Goal: Obtain resource: Obtain resource

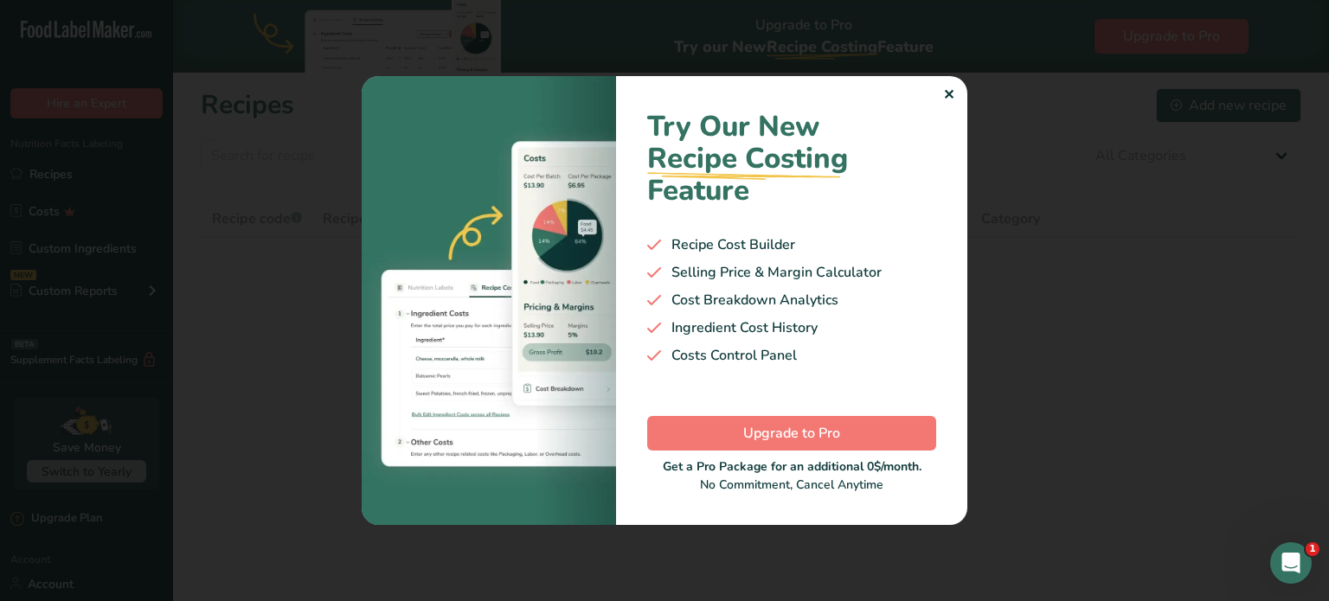
click at [949, 94] on div "✕" at bounding box center [948, 95] width 11 height 21
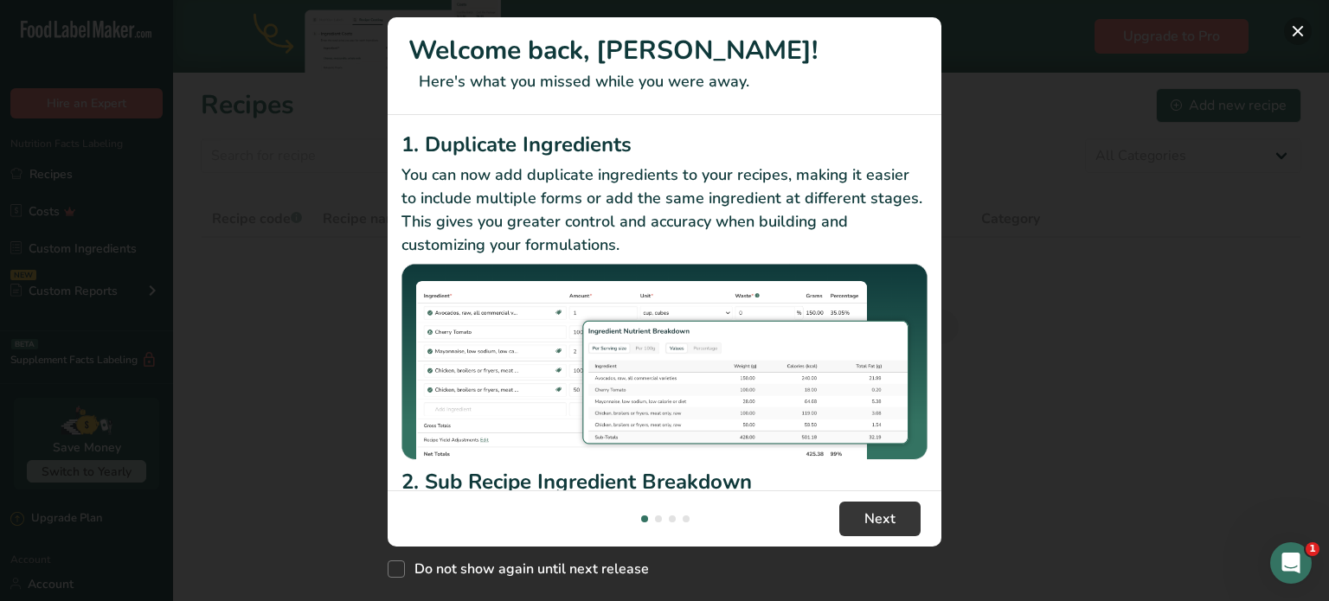
click at [1289, 28] on button "New Features" at bounding box center [1298, 31] width 28 height 28
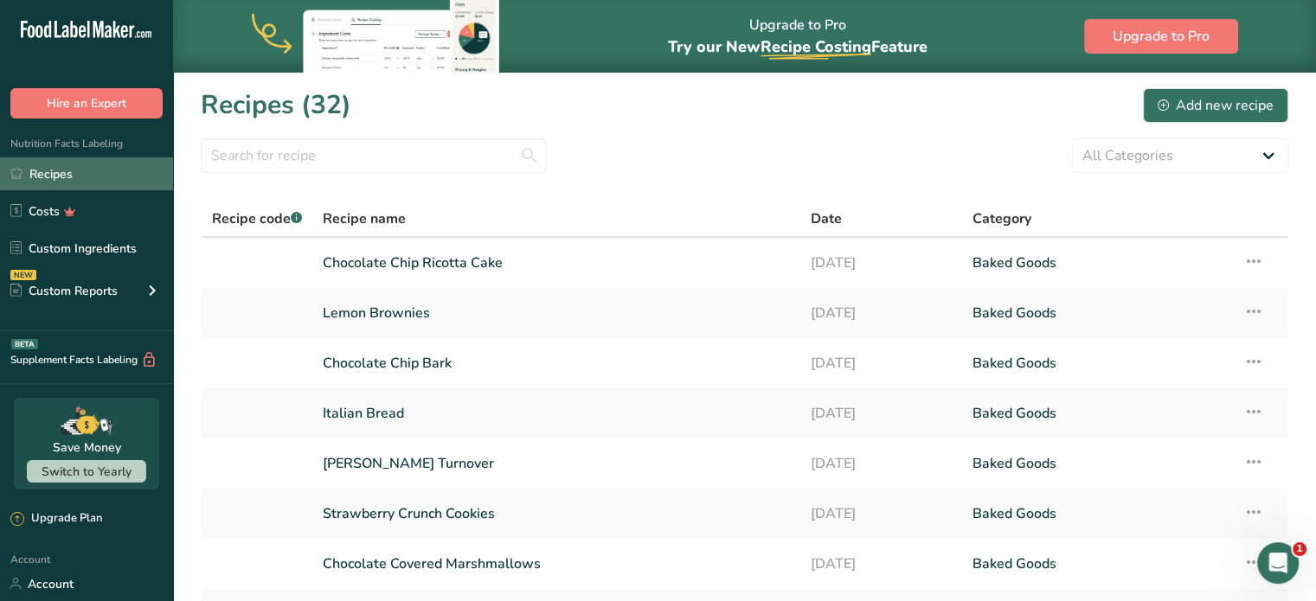
click at [44, 176] on link "Recipes" at bounding box center [86, 173] width 173 height 33
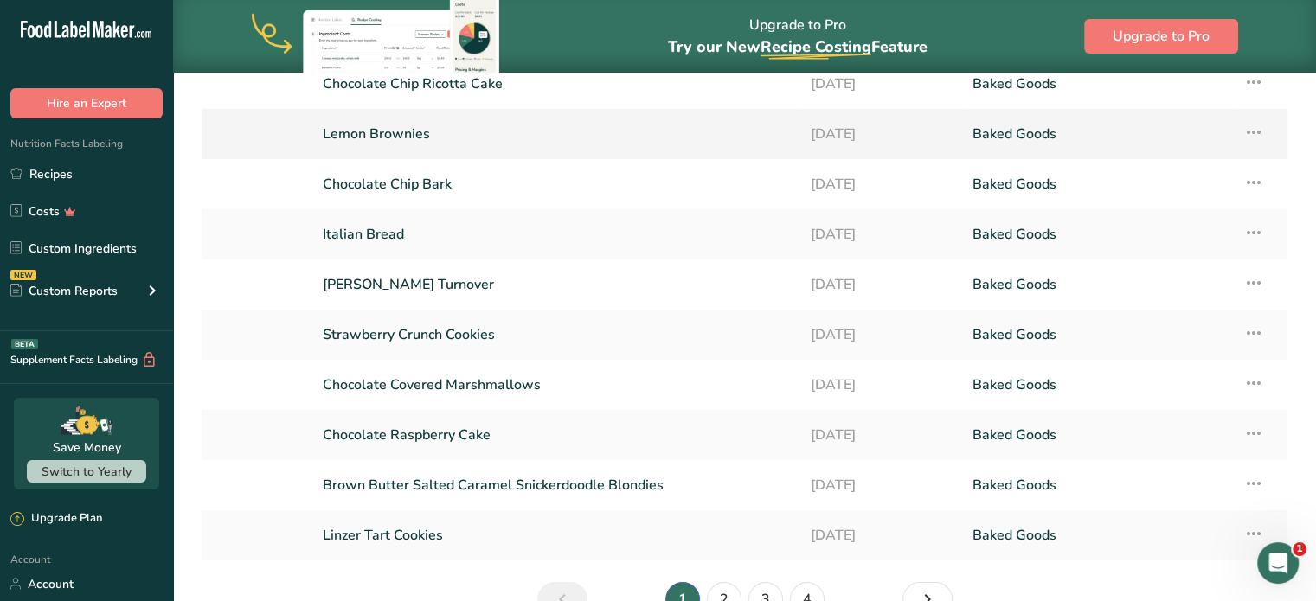
scroll to position [86, 0]
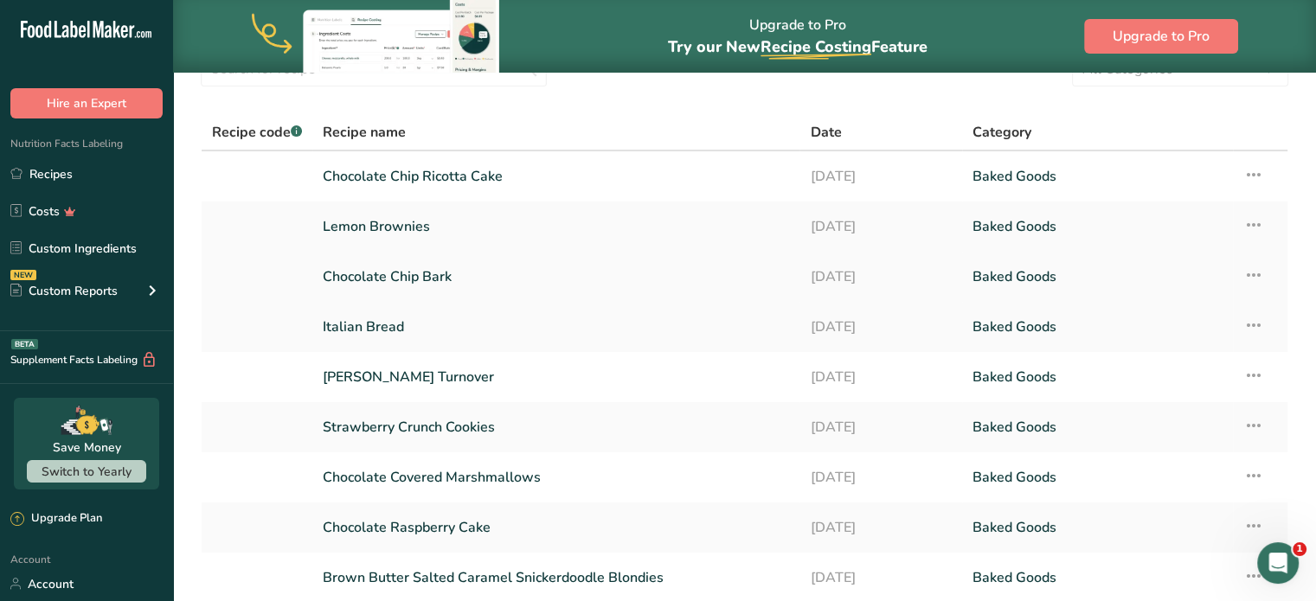
click at [431, 272] on link "Chocolate Chip Bark" at bounding box center [556, 277] width 466 height 36
click at [413, 273] on link "Chocolate Chip Bark" at bounding box center [556, 277] width 466 height 36
click at [1259, 270] on icon at bounding box center [1253, 274] width 21 height 31
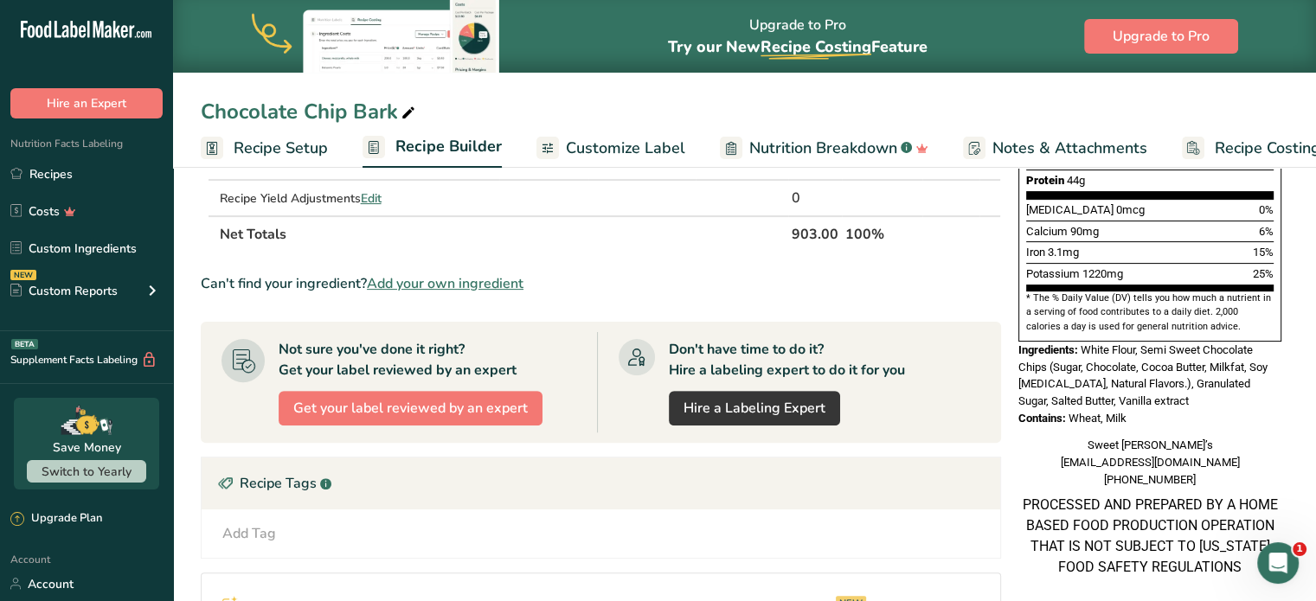
scroll to position [446, 0]
drag, startPoint x: 1019, startPoint y: 303, endPoint x: 1286, endPoint y: 534, distance: 353.2
click at [1286, 534] on div "Nutrition Facts 1 Serving Per Container Serving Size 903g Amount Per Serving Ca…" at bounding box center [1149, 166] width 277 height 846
copy div "Ingredients: White Flour, Semi Sweet Chocolate Chips (Sugar, Chocolate, Cocoa B…"
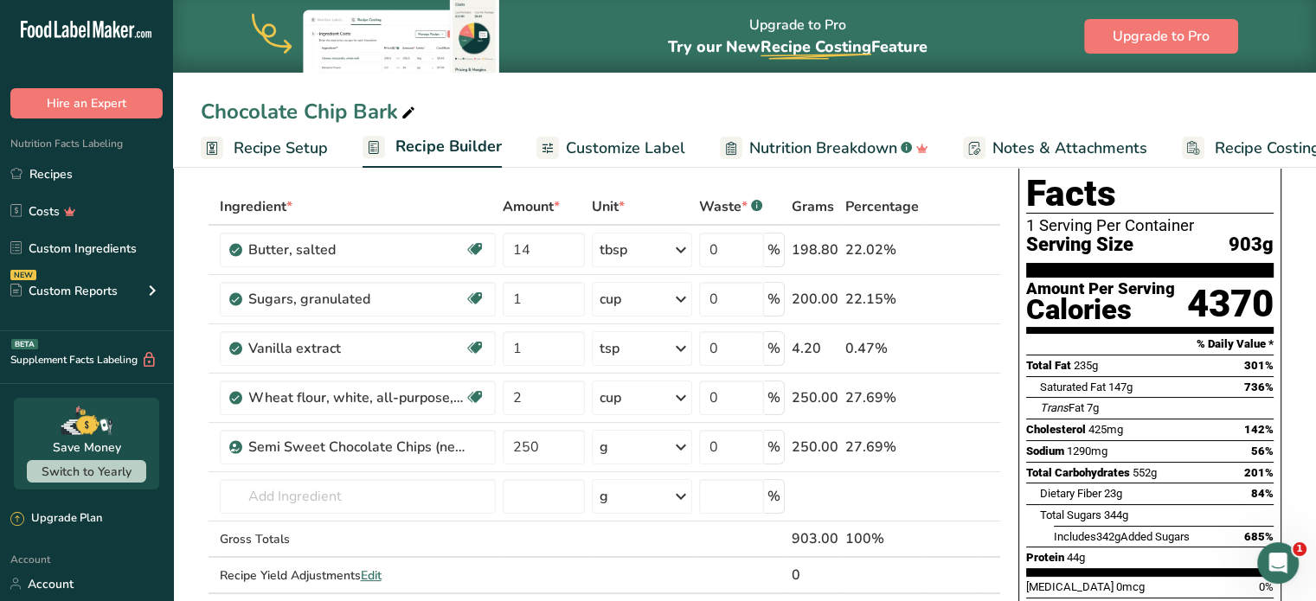
scroll to position [0, 0]
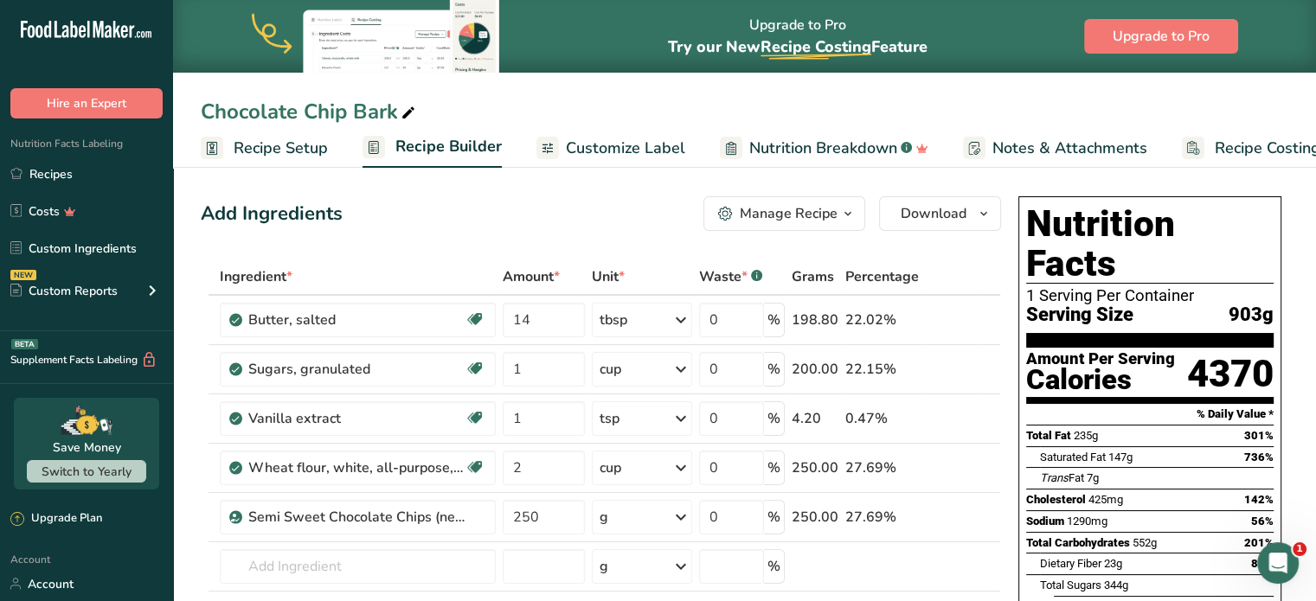
click at [626, 139] on span "Customize Label" at bounding box center [625, 148] width 119 height 23
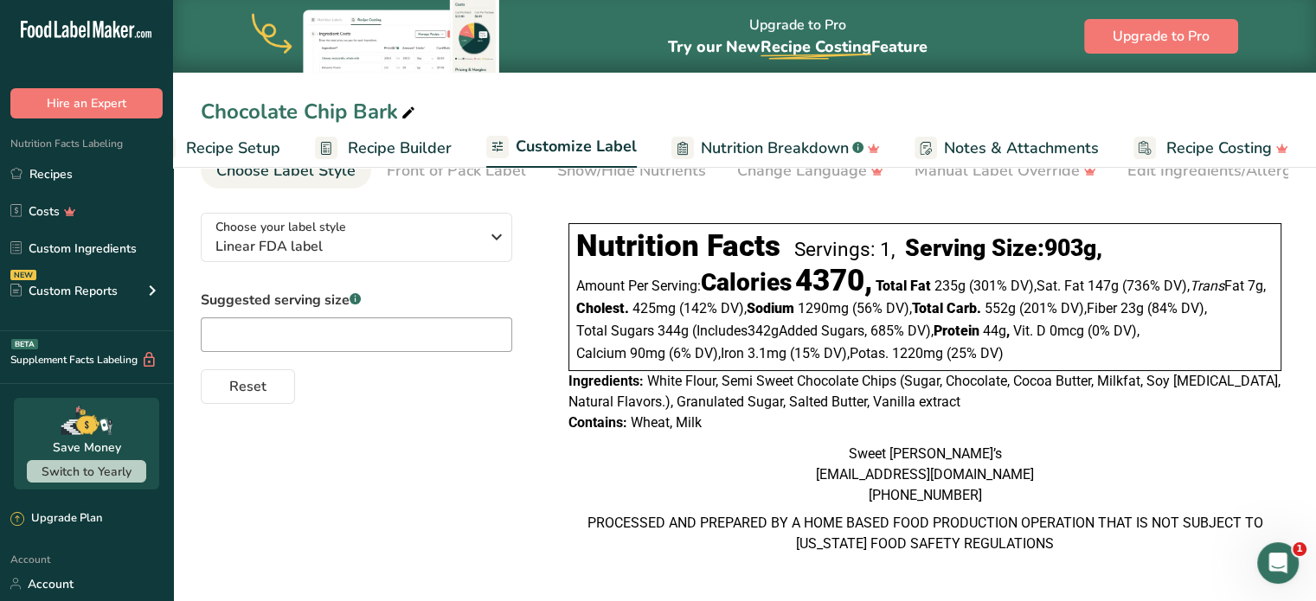
scroll to position [113, 0]
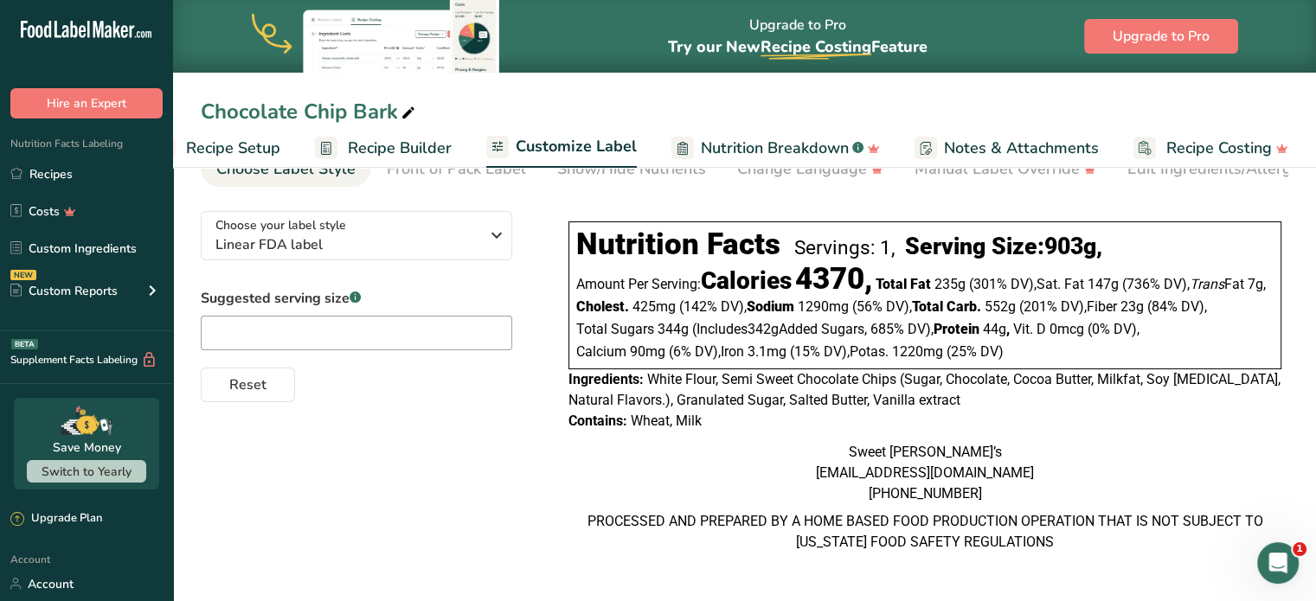
drag, startPoint x: 566, startPoint y: 359, endPoint x: 1097, endPoint y: 550, distance: 564.4
click at [1095, 553] on div "Nutrition Facts Servings: 1, Serving Size: 903g , Amount Per Serving: Calories …" at bounding box center [924, 385] width 727 height 355
copy div "Ingredients: White Flour, Semi Sweet Chocolate Chips (Sugar, Chocolate, Cocoa B…"
click at [1085, 445] on div "Sweet [PERSON_NAME]’s [EMAIL_ADDRESS][DOMAIN_NAME] [PHONE_NUMBER]" at bounding box center [924, 473] width 713 height 62
click at [1070, 411] on div "Contains: Wheat, Milk" at bounding box center [924, 421] width 713 height 21
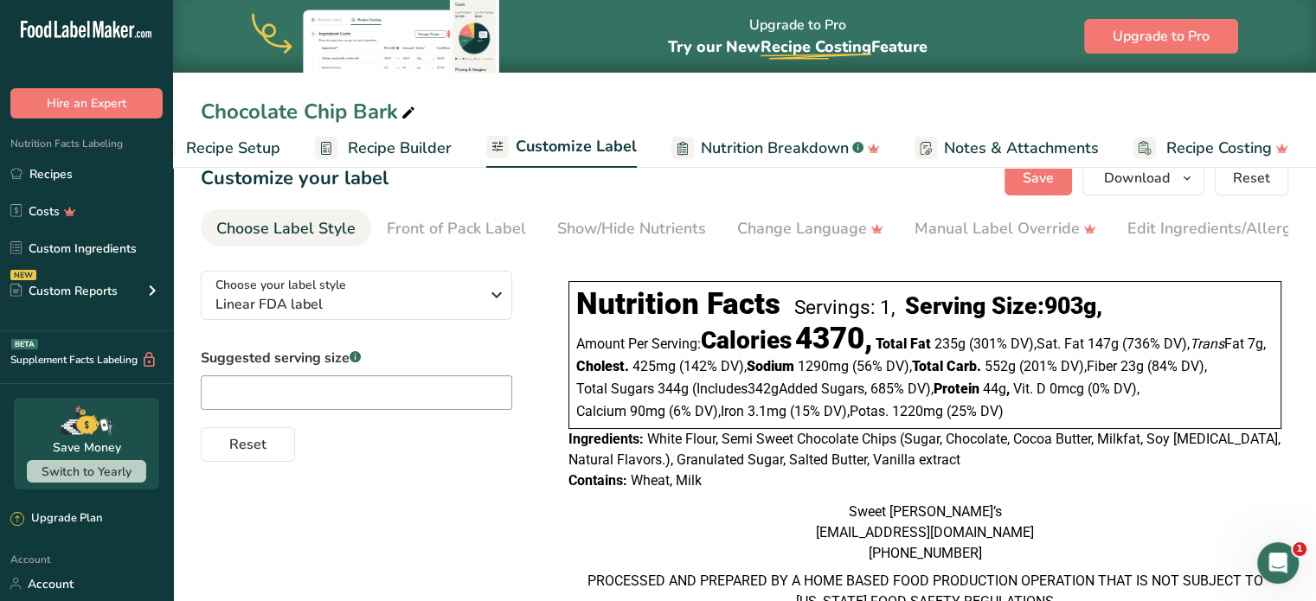
scroll to position [0, 0]
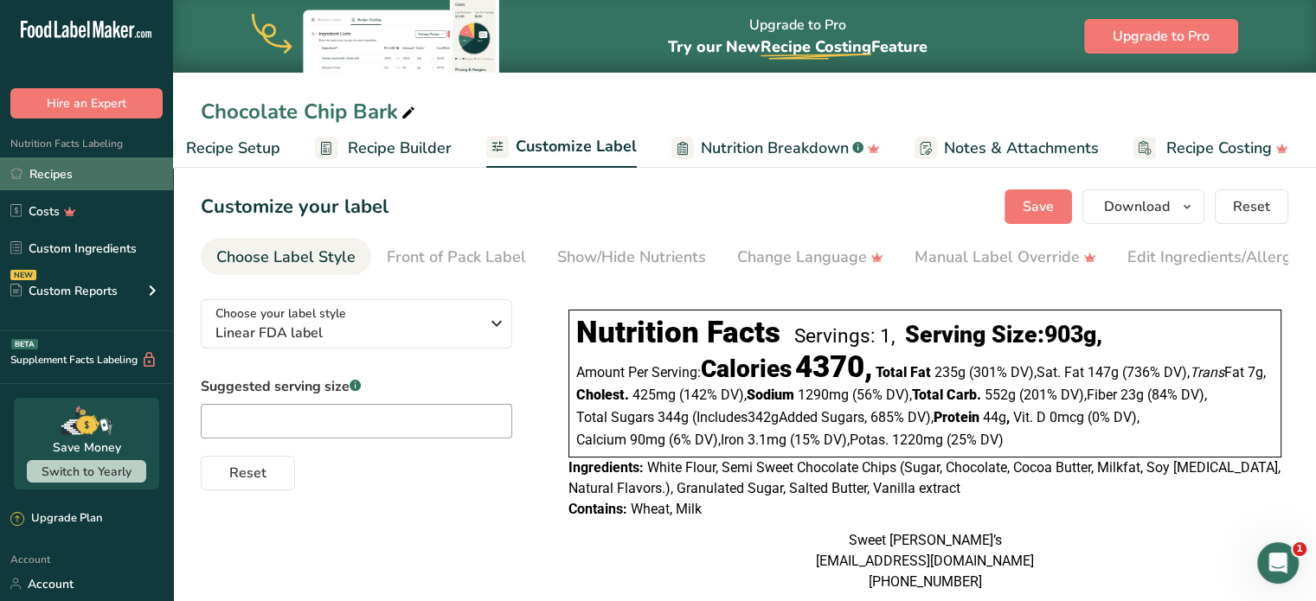
click at [56, 166] on link "Recipes" at bounding box center [86, 173] width 173 height 33
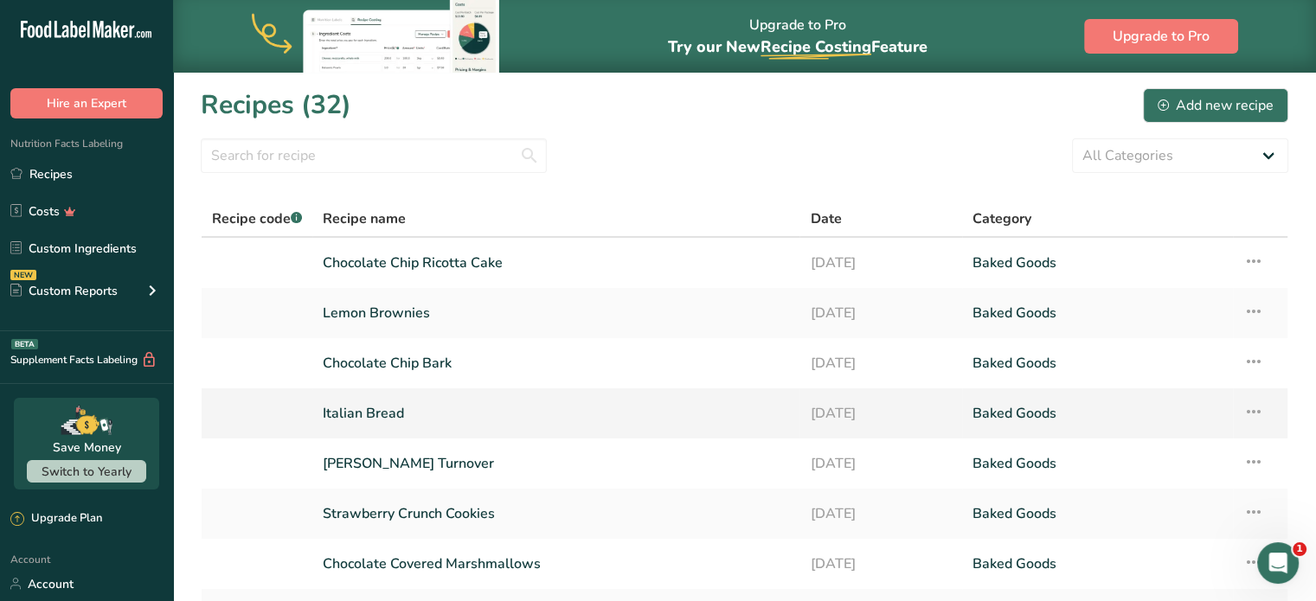
click at [370, 412] on link "Italian Bread" at bounding box center [556, 413] width 466 height 36
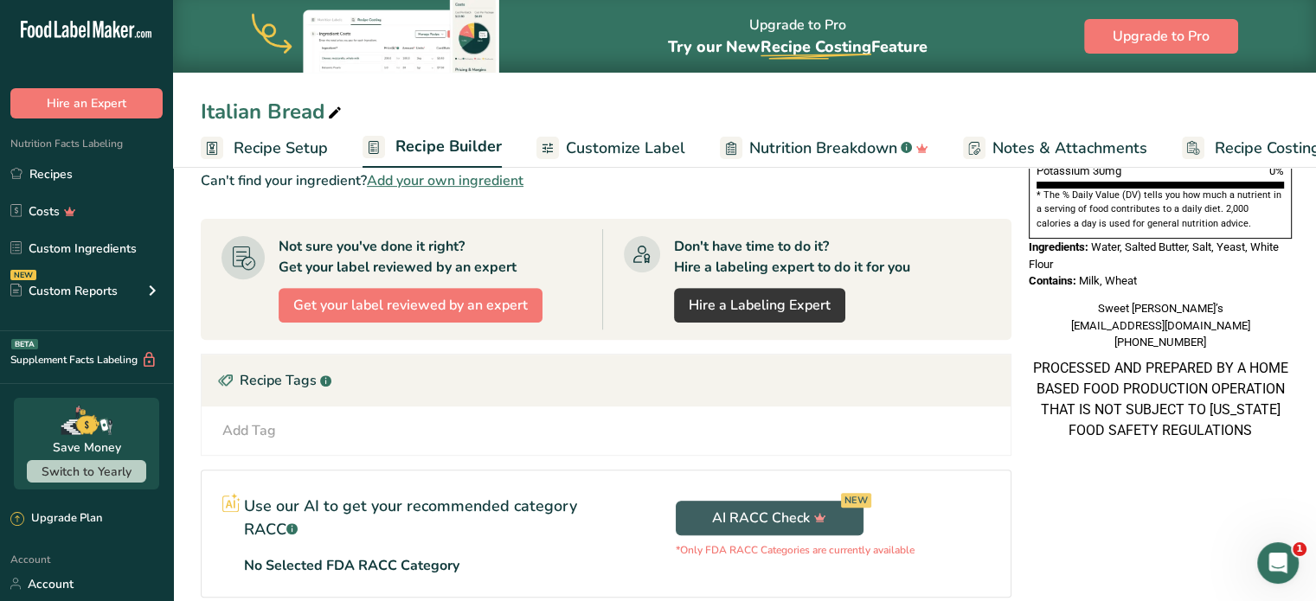
scroll to position [692, 0]
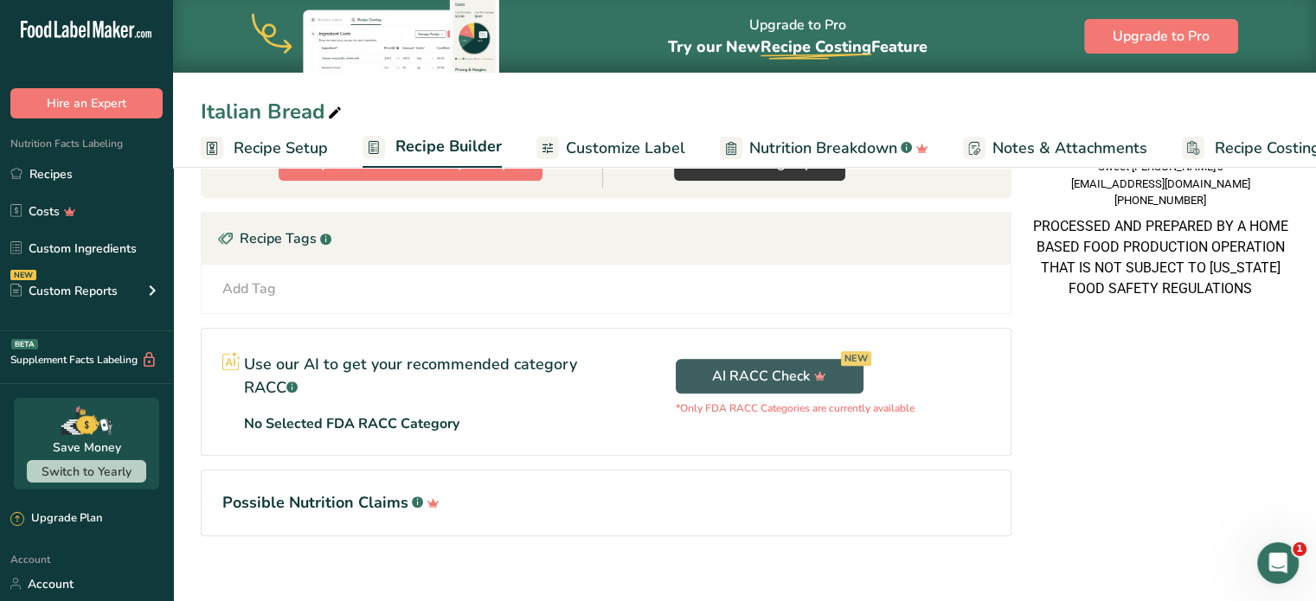
click at [588, 150] on span "Customize Label" at bounding box center [625, 148] width 119 height 23
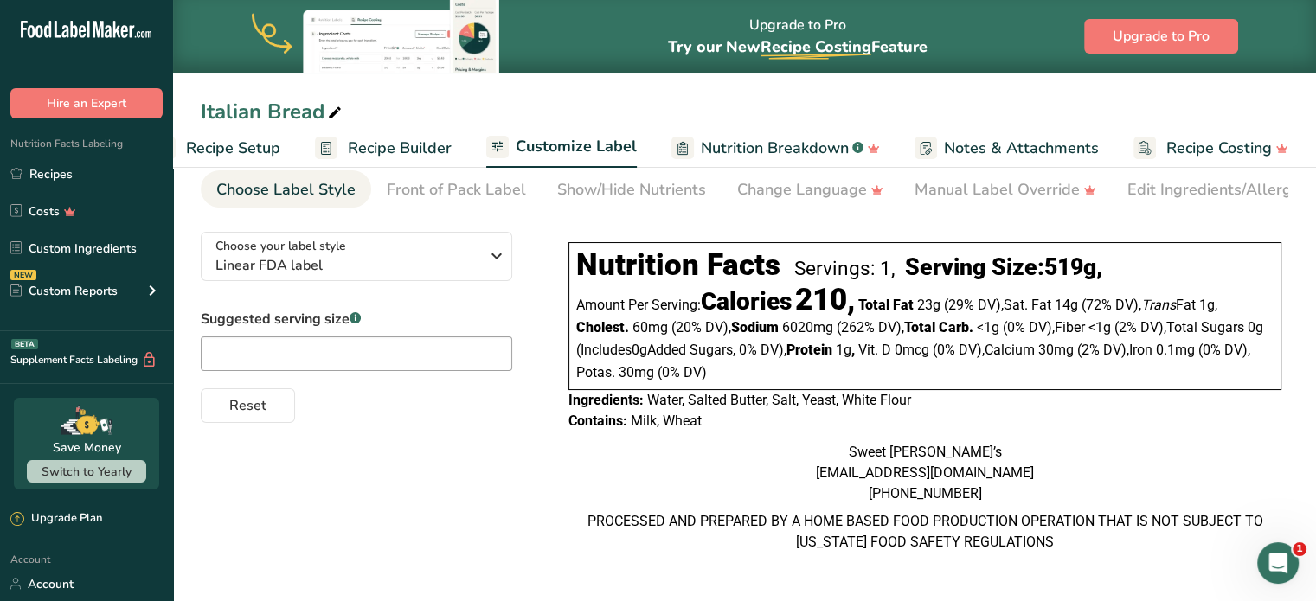
scroll to position [93, 0]
drag, startPoint x: 567, startPoint y: 377, endPoint x: 1092, endPoint y: 567, distance: 558.1
click at [1092, 567] on div "Nutrition Facts Servings: 1, Serving Size: 519g , Amount Per Serving: Calories …" at bounding box center [924, 395] width 727 height 355
copy div "Ingredients: Water, Salted Butter, Salt, Yeast, White Flour Contains: Milk, Whe…"
click at [1048, 411] on div "Contains: Milk, Wheat" at bounding box center [924, 421] width 713 height 21
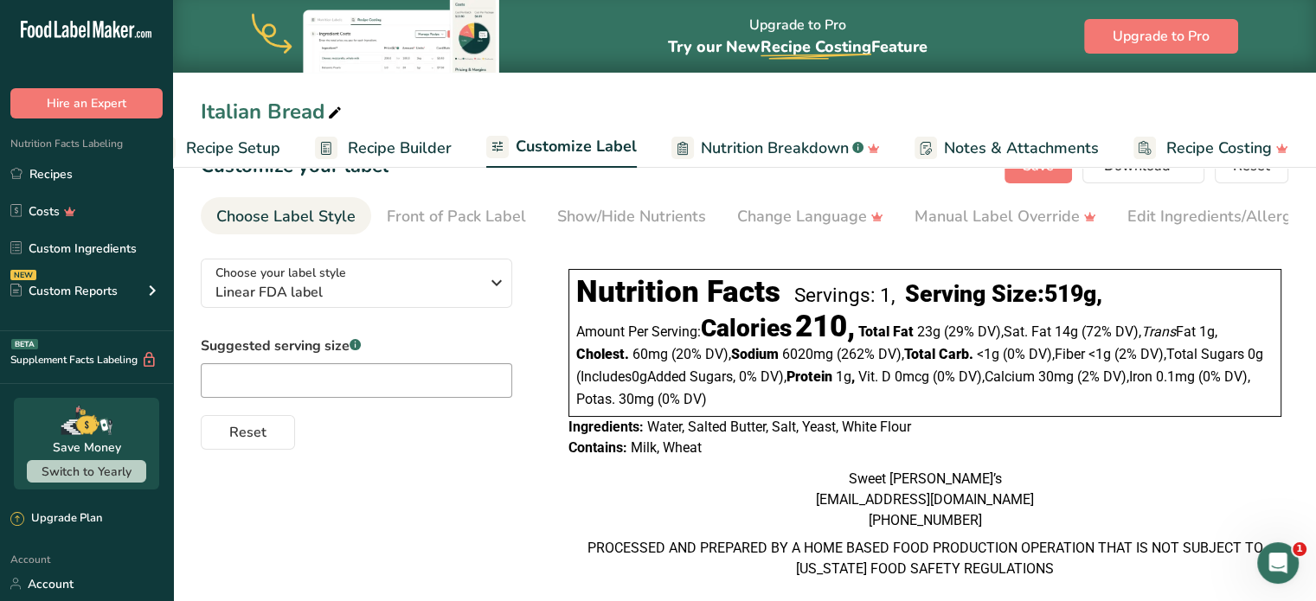
scroll to position [0, 0]
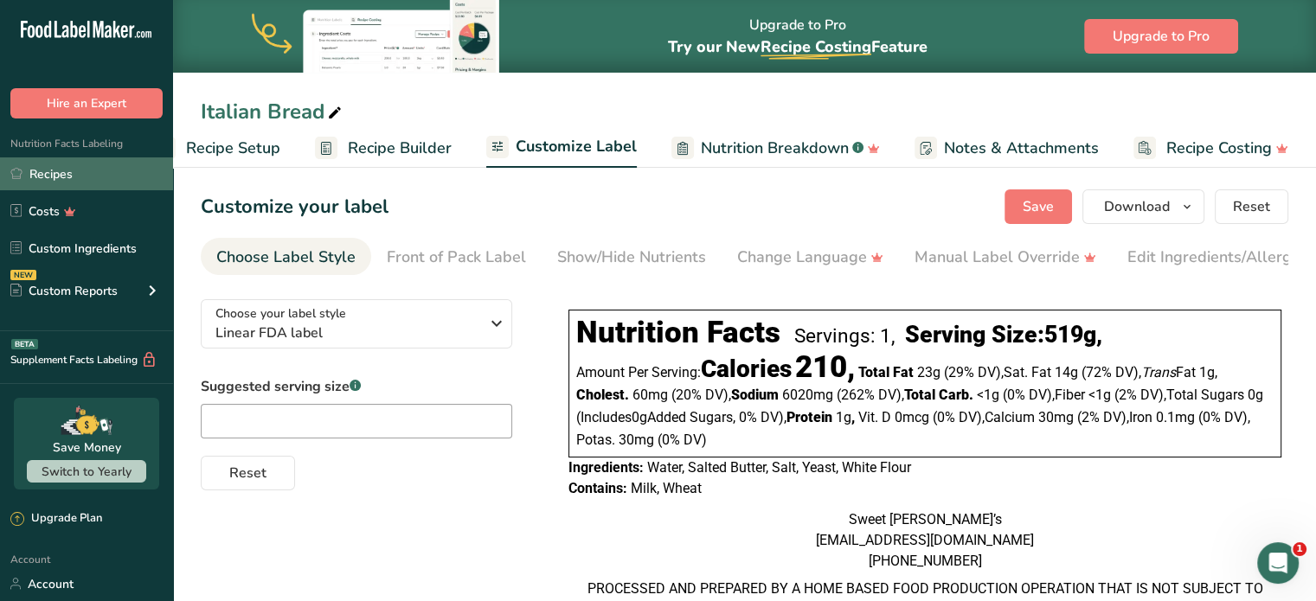
click at [48, 172] on link "Recipes" at bounding box center [86, 173] width 173 height 33
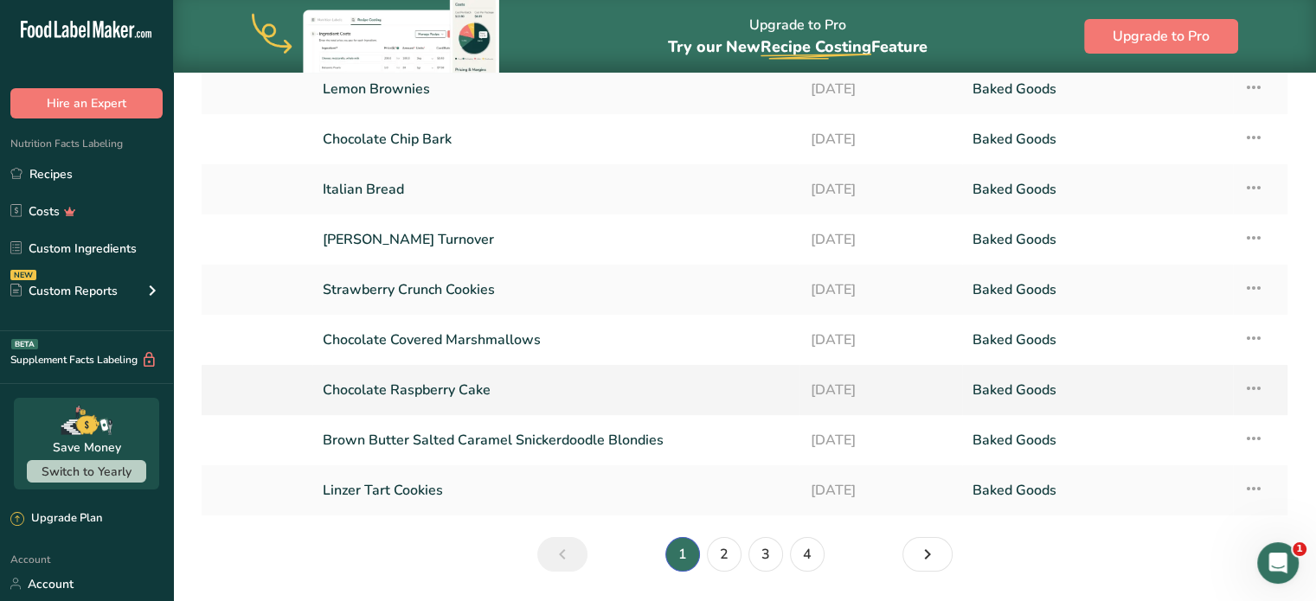
scroll to position [277, 0]
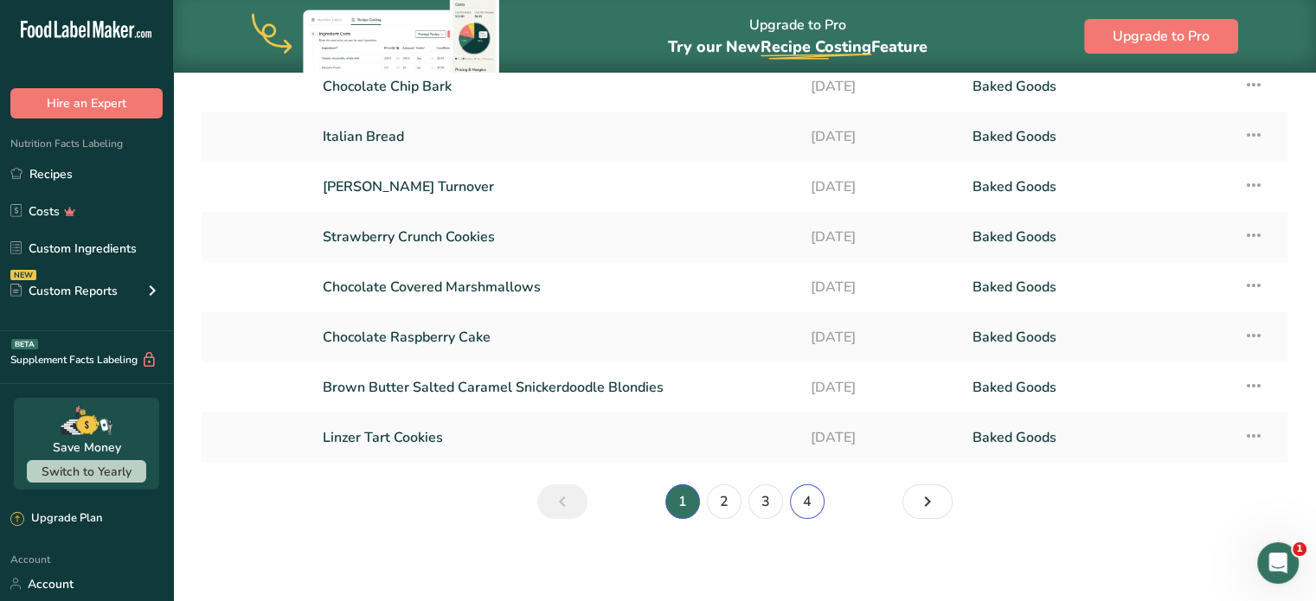
click at [808, 504] on link "4" at bounding box center [807, 501] width 35 height 35
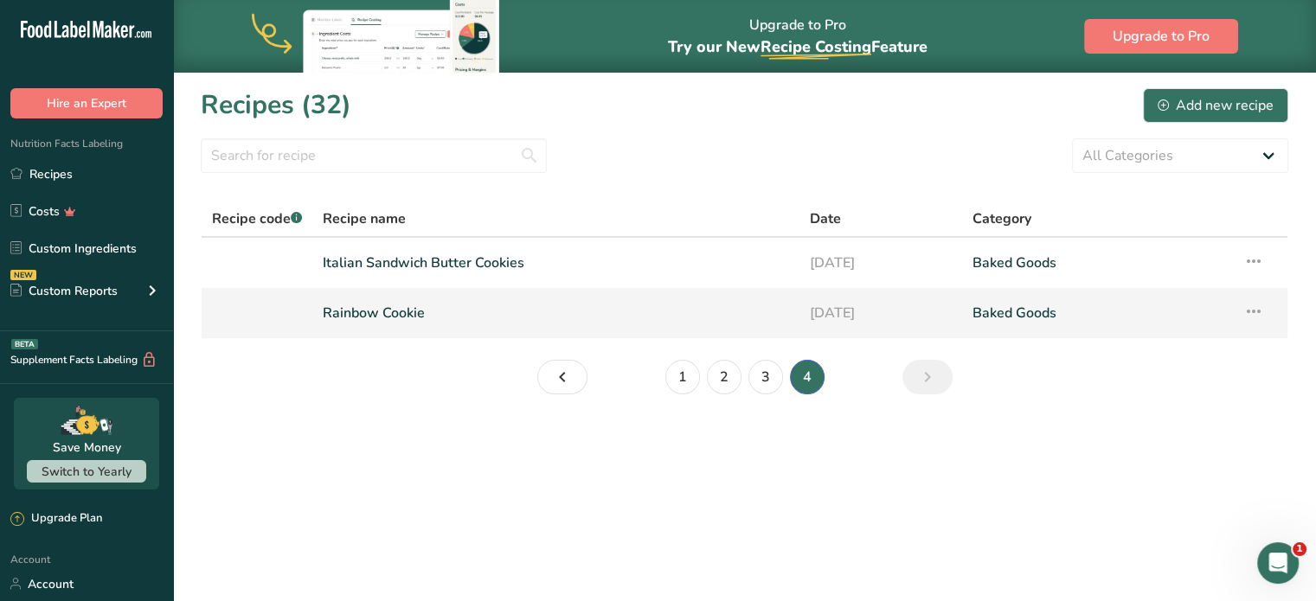
click at [374, 311] on link "Rainbow Cookie" at bounding box center [556, 313] width 466 height 36
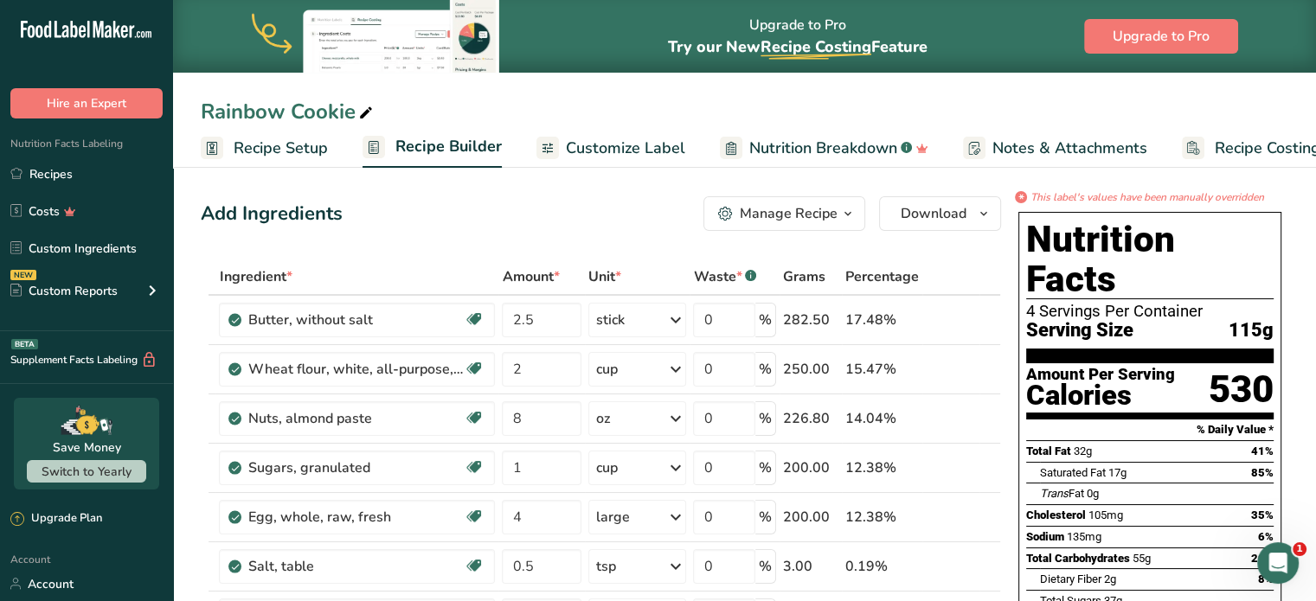
click at [614, 144] on span "Customize Label" at bounding box center [625, 148] width 119 height 23
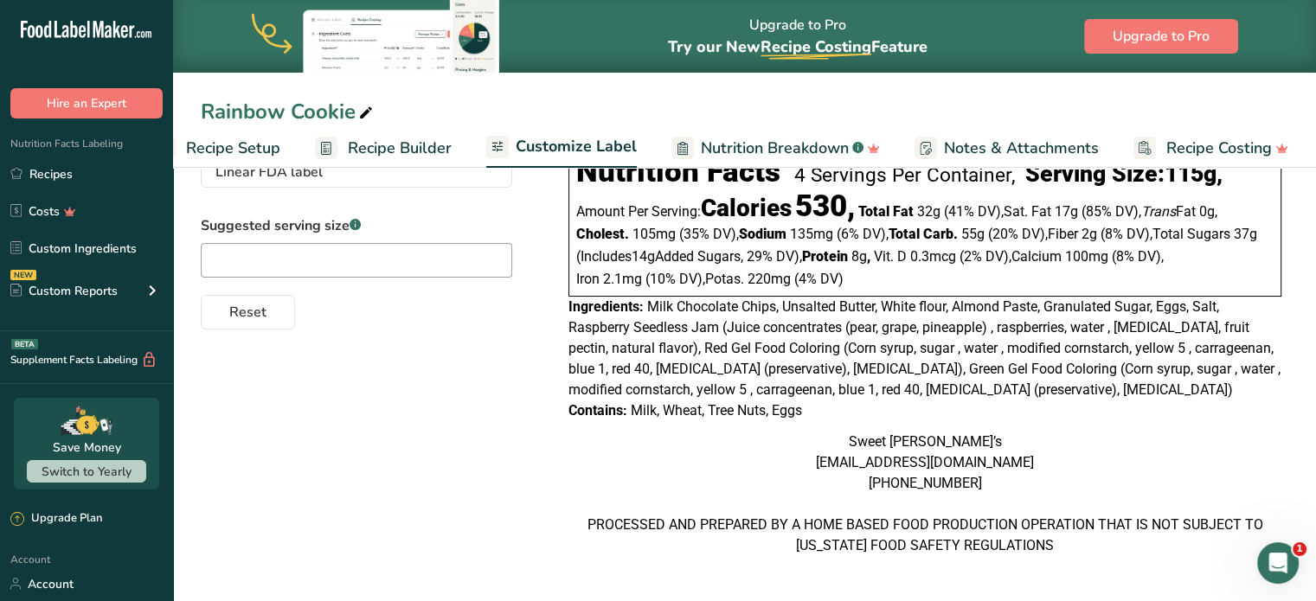
scroll to position [186, 0]
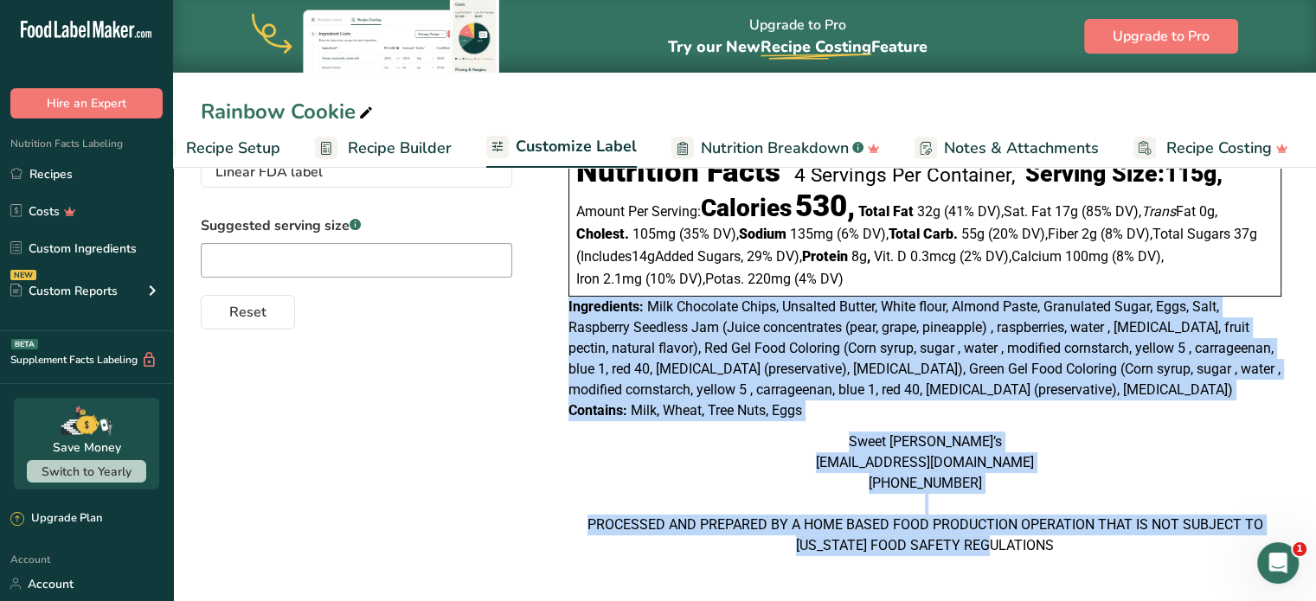
drag, startPoint x: 1093, startPoint y: 543, endPoint x: 569, endPoint y: 293, distance: 580.7
click at [569, 293] on div "Nutrition Facts 4 Servings Per Container, Serving Size: 115g , Amount Per Servi…" at bounding box center [924, 352] width 727 height 421
copy div "Ingredients: Milk Chocolate Chips, Unsalted Butter, White flour, Almond Paste, …"
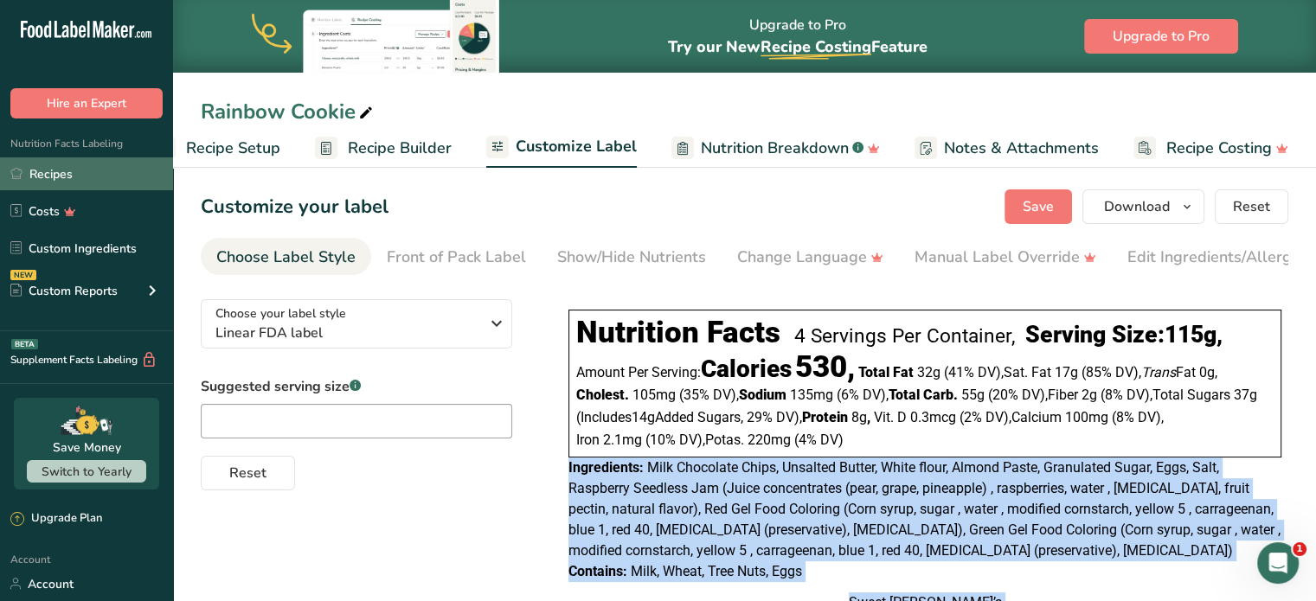
click at [51, 172] on link "Recipes" at bounding box center [86, 173] width 173 height 33
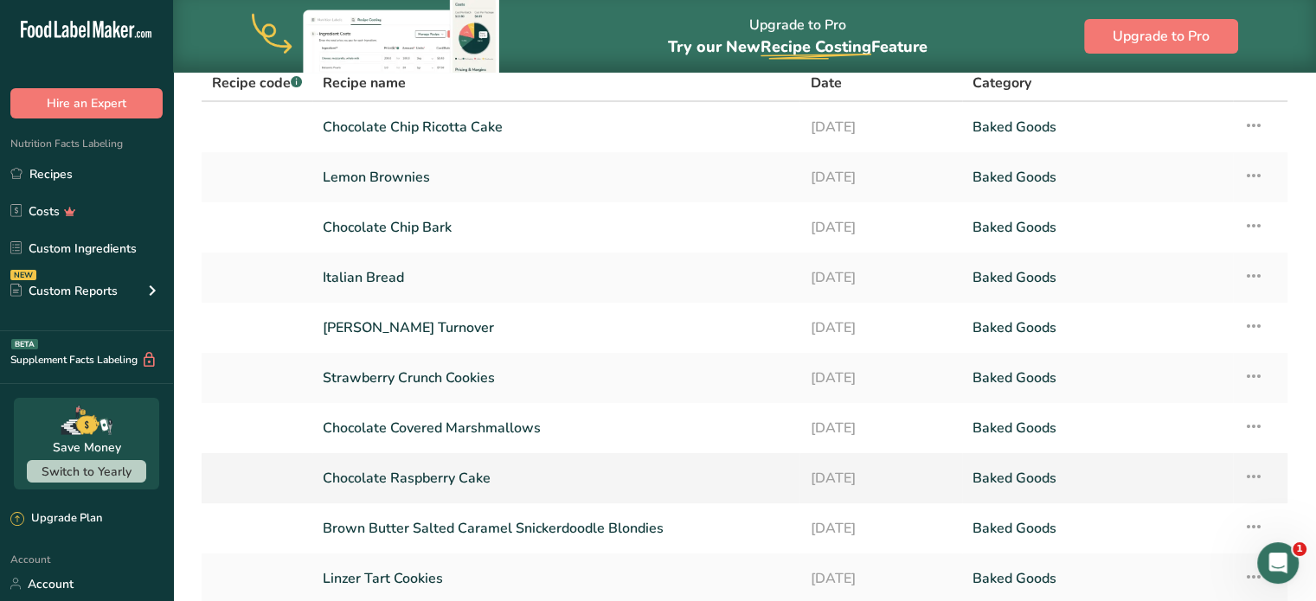
scroll to position [277, 0]
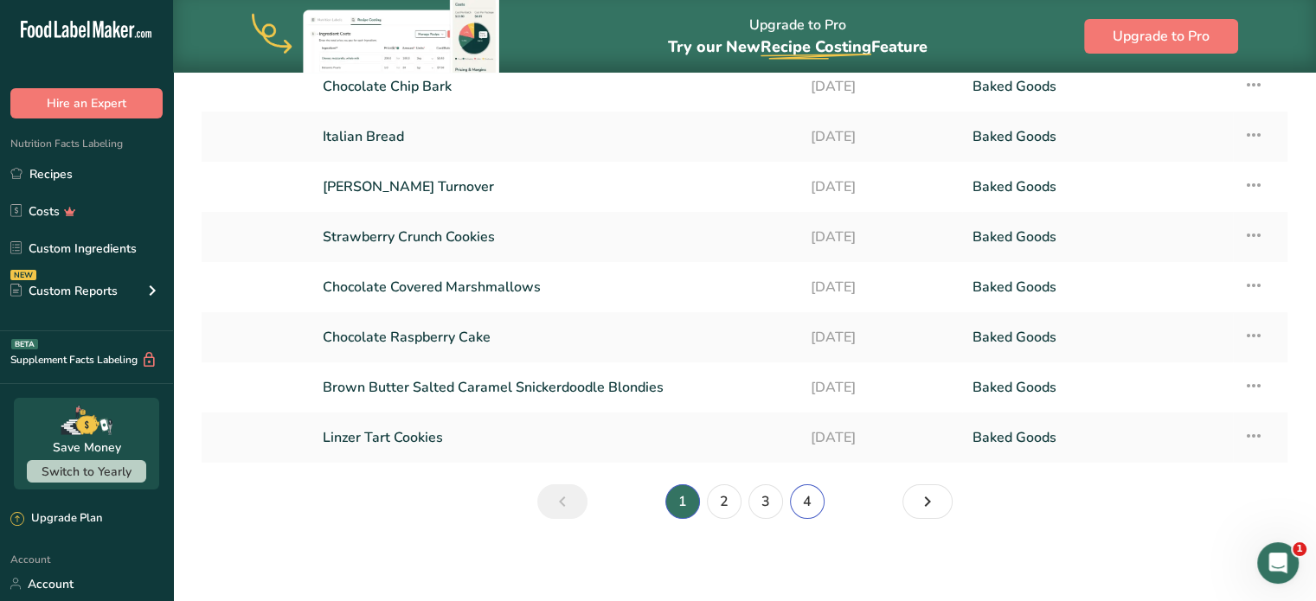
click at [806, 502] on link "4" at bounding box center [807, 501] width 35 height 35
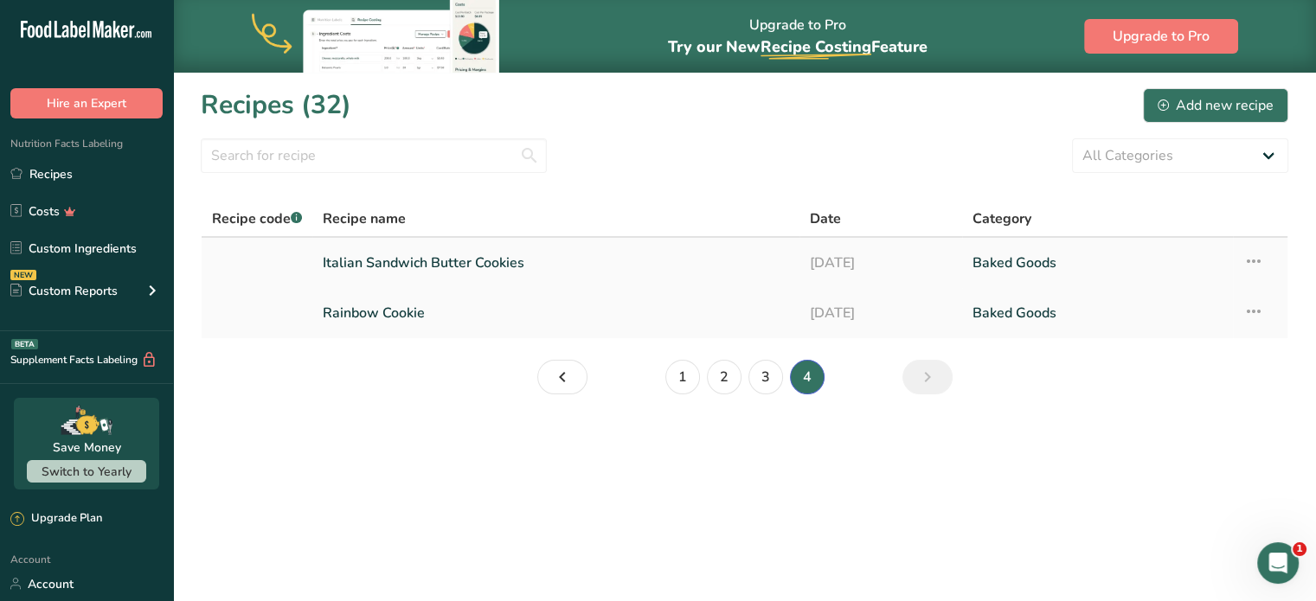
click at [391, 260] on link "Italian Sandwich Butter Cookies" at bounding box center [556, 263] width 466 height 36
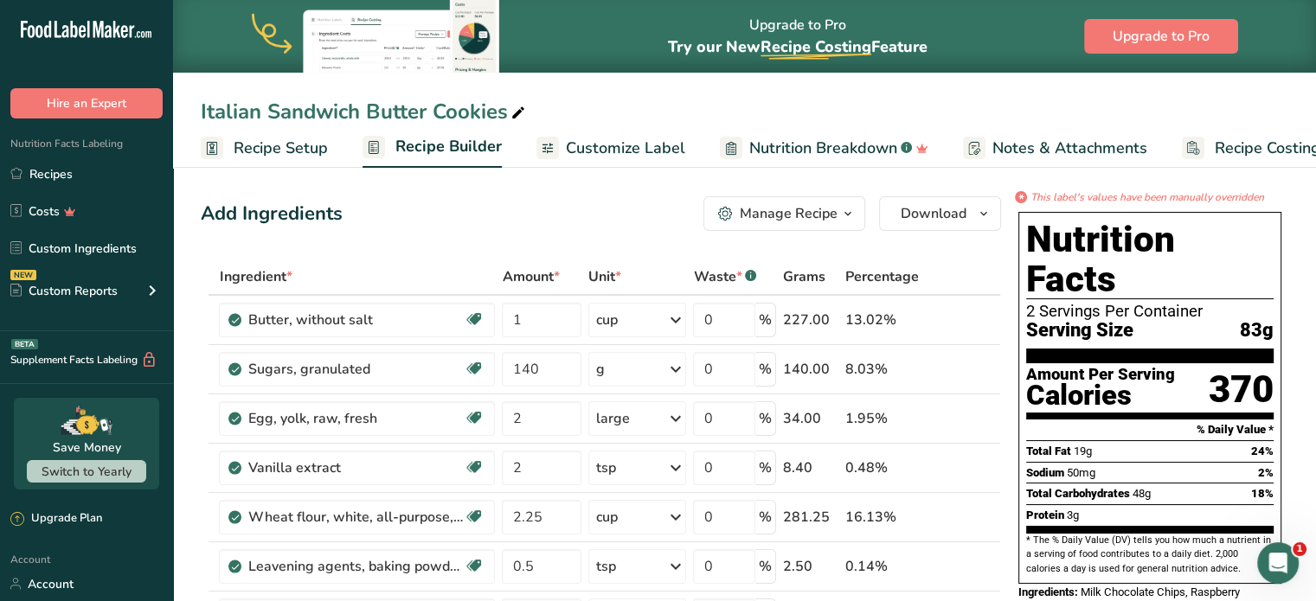
click at [595, 141] on span "Customize Label" at bounding box center [625, 148] width 119 height 23
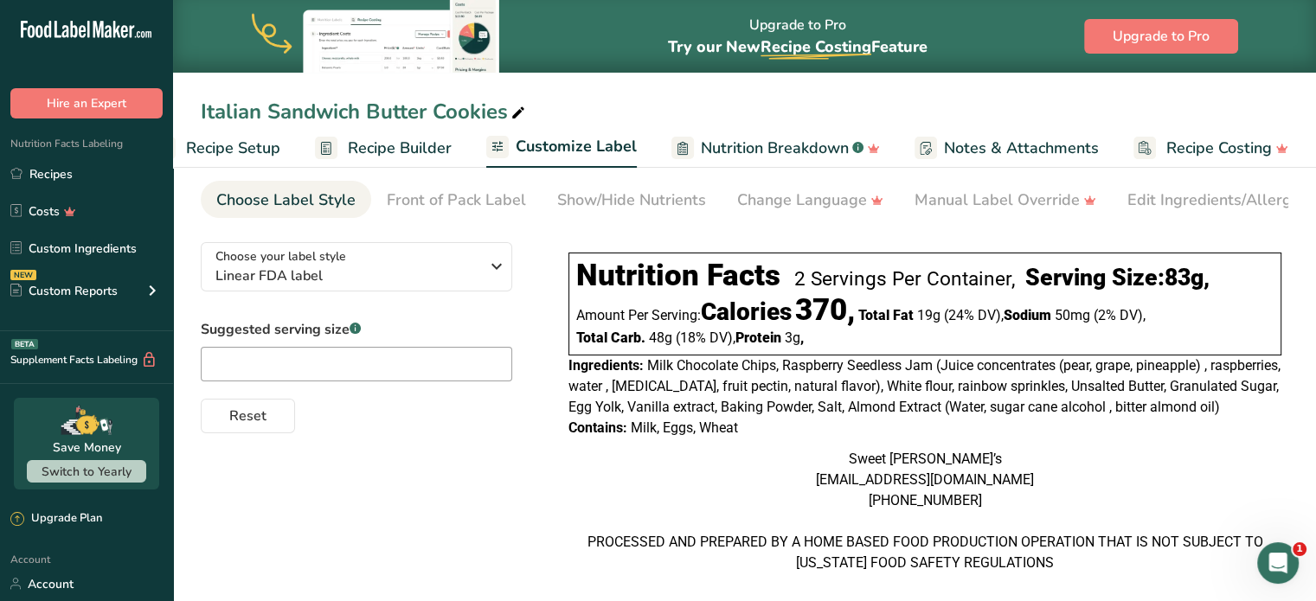
scroll to position [99, 0]
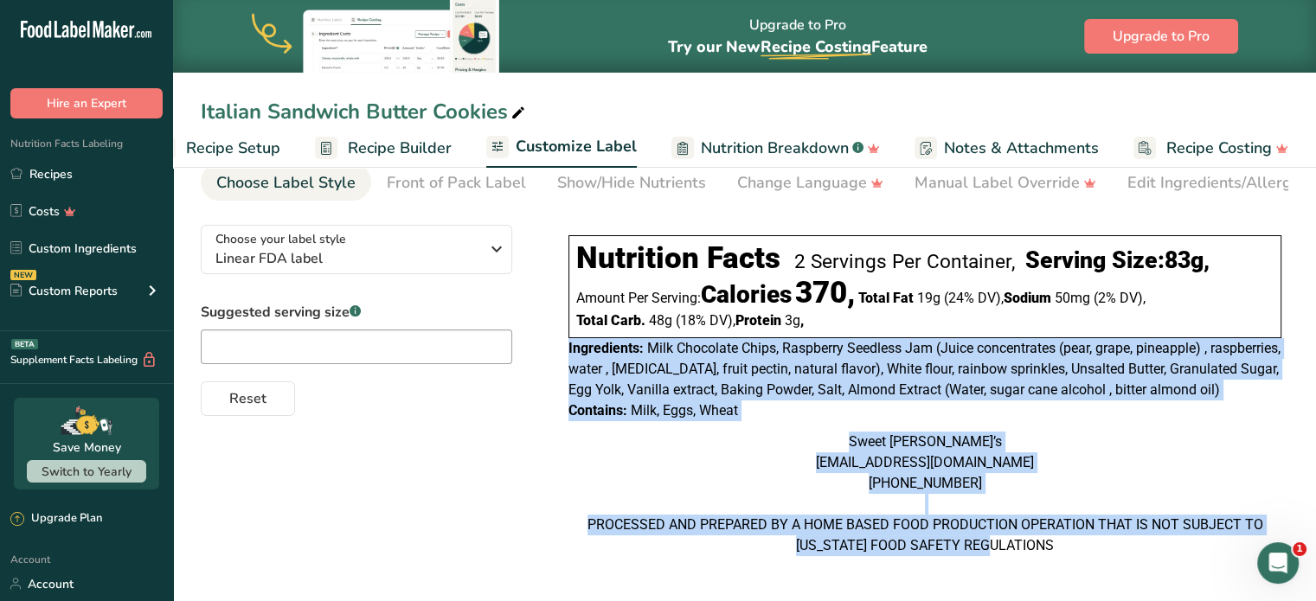
drag, startPoint x: 582, startPoint y: 328, endPoint x: 1126, endPoint y: 567, distance: 594.1
click at [1128, 566] on div "Nutrition Facts 2 Servings Per Container, Serving Size: 83g , Amount Per Servin…" at bounding box center [924, 392] width 727 height 362
copy div "Ingredients: Milk Chocolate Chips, Raspberry Seedless Jam (Juice concentrates (…"
click at [1025, 443] on div "Sweet [PERSON_NAME]’s [EMAIL_ADDRESS][DOMAIN_NAME] [PHONE_NUMBER] PROCESSED AND…" at bounding box center [924, 494] width 713 height 125
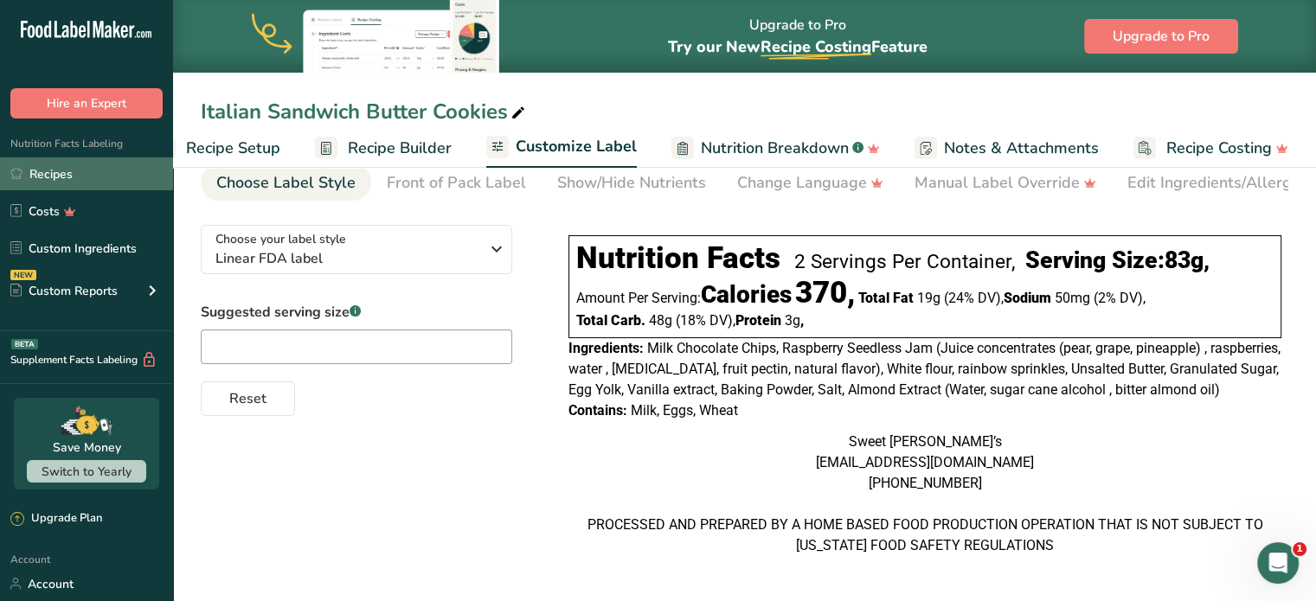
click at [30, 176] on link "Recipes" at bounding box center [86, 173] width 173 height 33
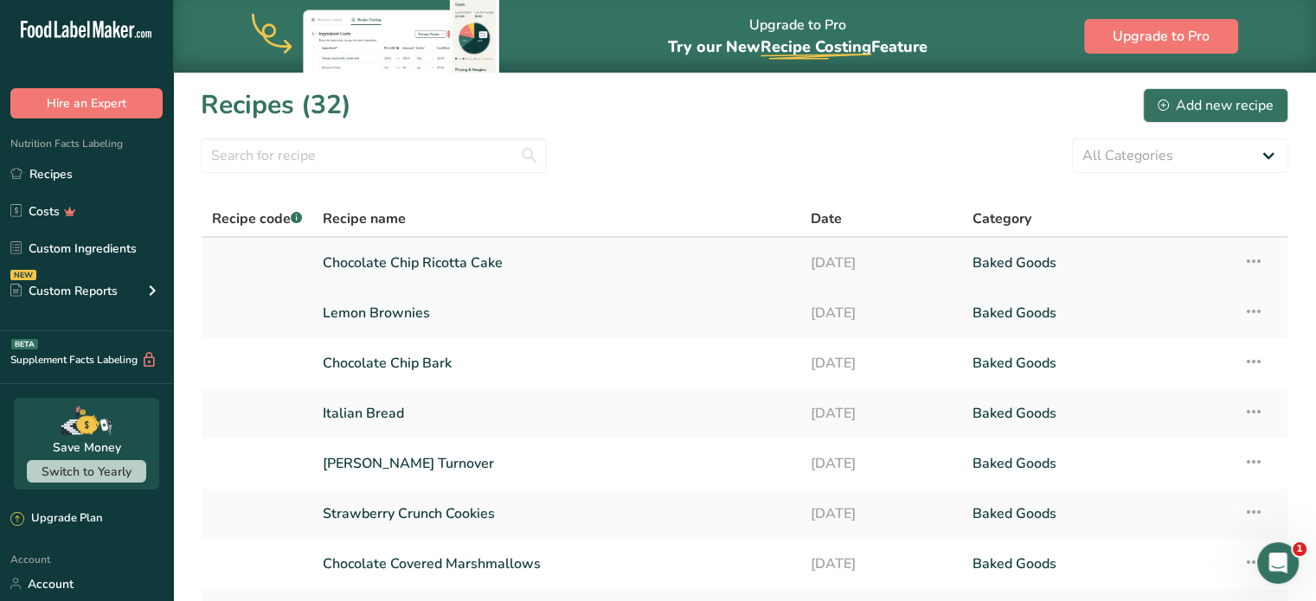
click at [433, 264] on link "Chocolate Chip Ricotta Cake" at bounding box center [556, 263] width 466 height 36
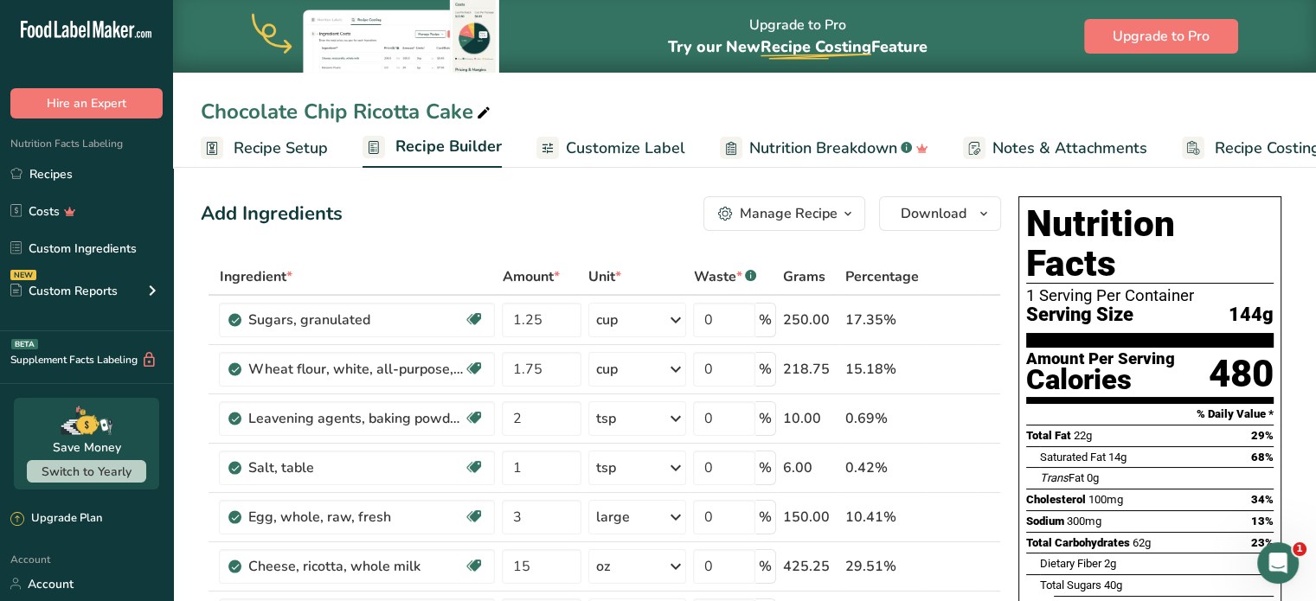
click at [615, 147] on span "Customize Label" at bounding box center [625, 148] width 119 height 23
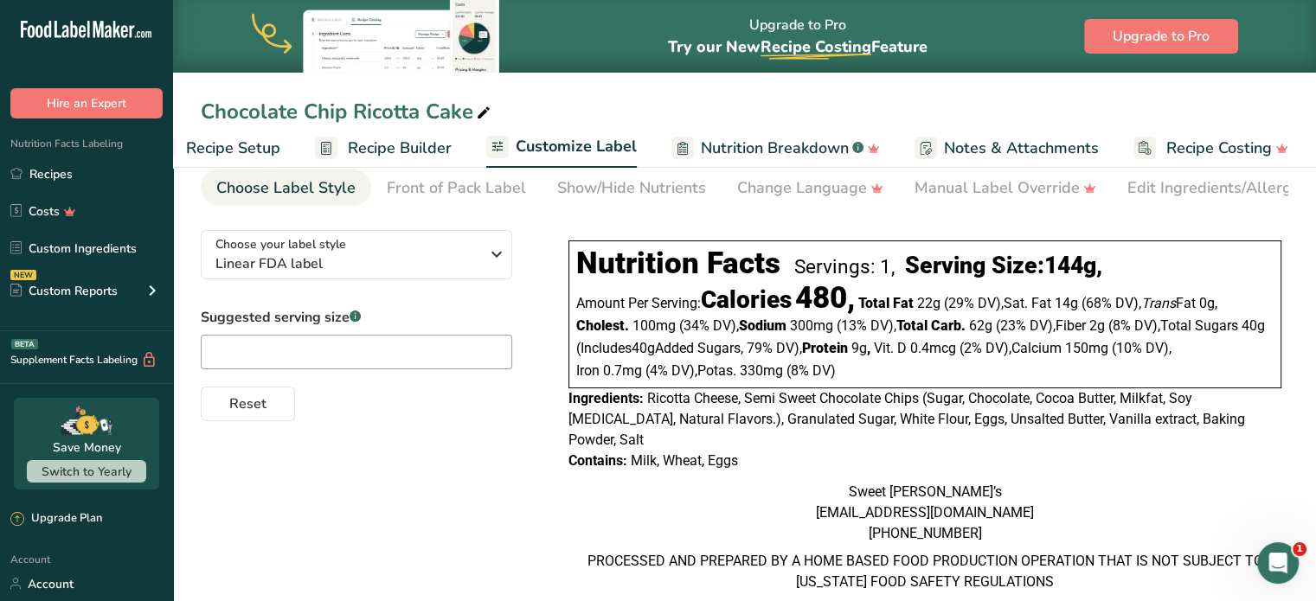
scroll to position [113, 0]
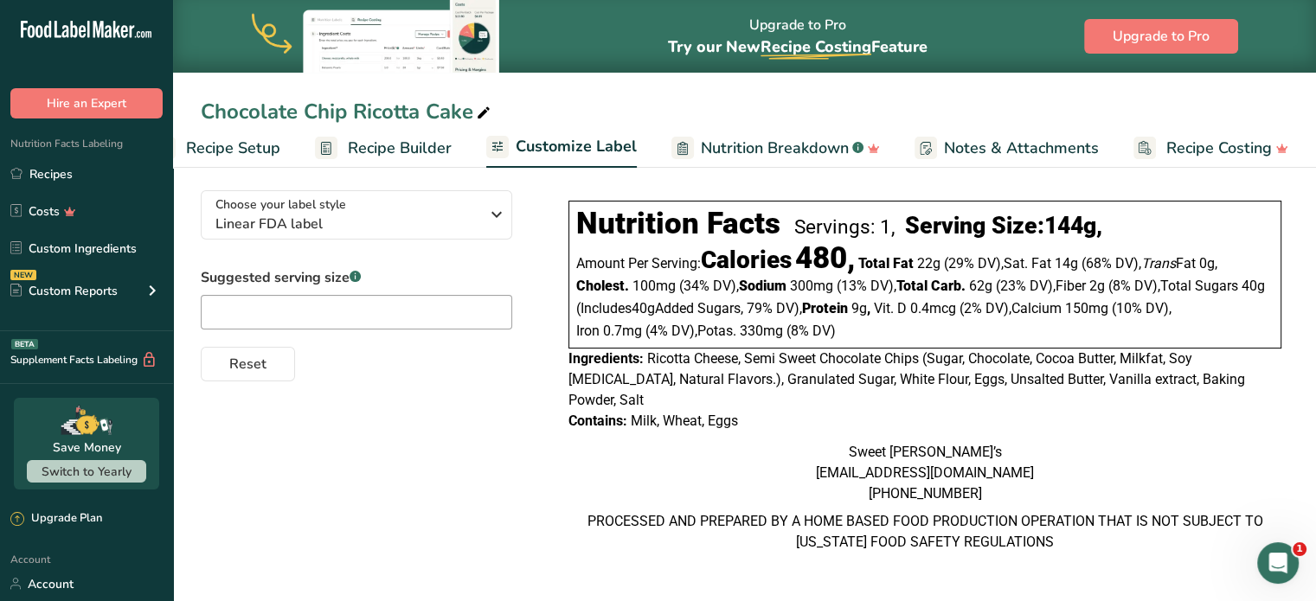
drag, startPoint x: 567, startPoint y: 362, endPoint x: 1099, endPoint y: 566, distance: 569.7
click at [1099, 566] on div "Nutrition Facts Servings: 1, Serving Size: 144g , Amount Per Serving: Calories …" at bounding box center [924, 374] width 727 height 397
copy div "Ingredients: Ricotta Cheese, Semi Sweet Chocolate Chips (Sugar, Chocolate, Coco…"
click at [42, 174] on link "Recipes" at bounding box center [86, 173] width 173 height 33
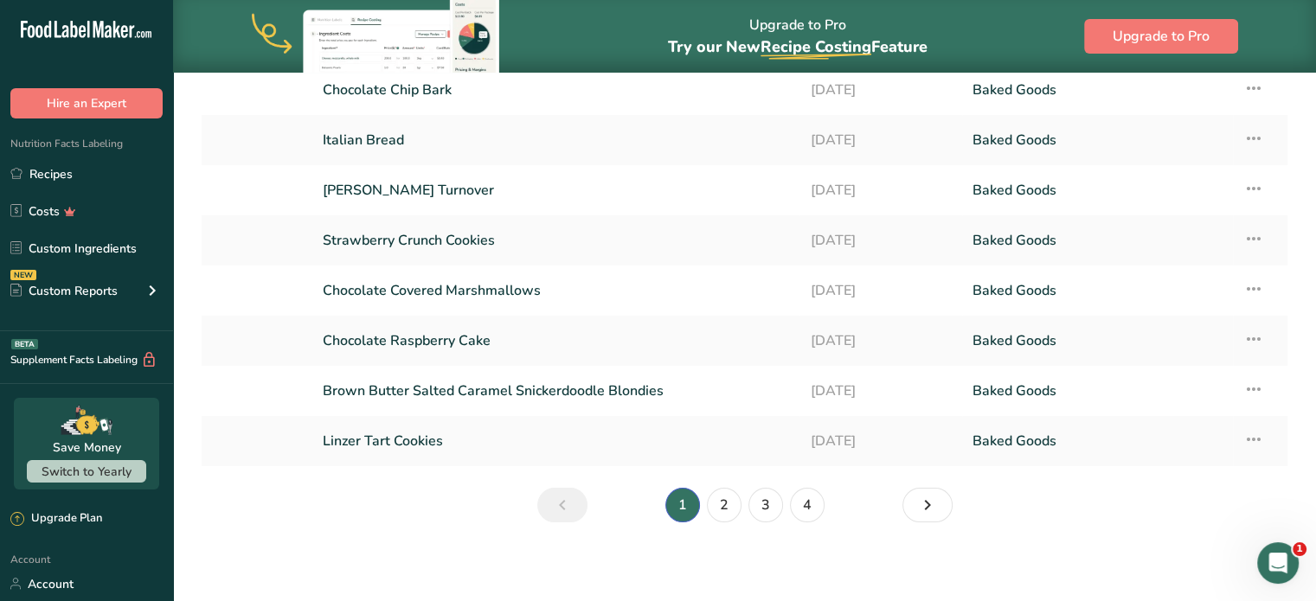
scroll to position [277, 0]
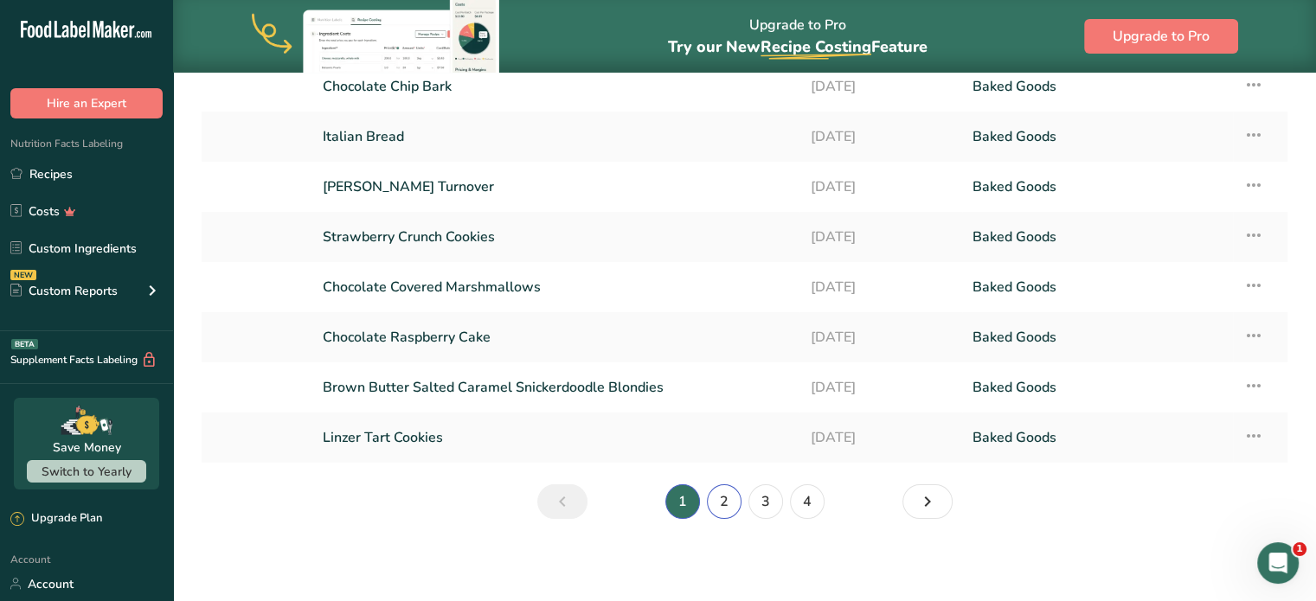
click at [728, 504] on link "2" at bounding box center [724, 501] width 35 height 35
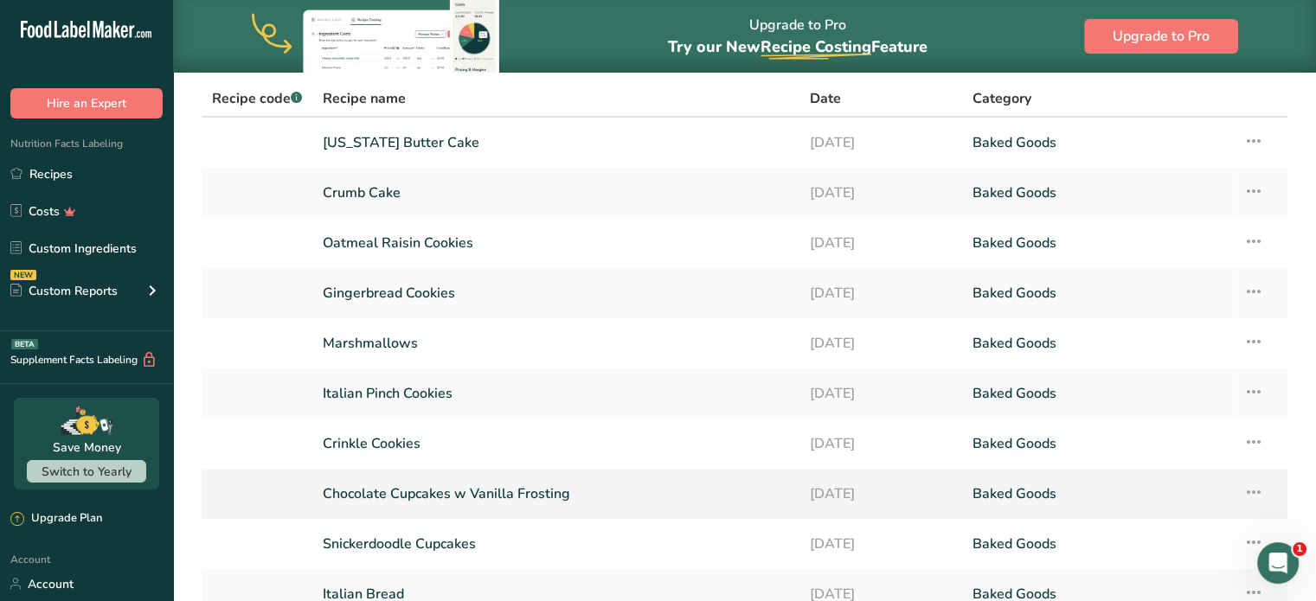
scroll to position [104, 0]
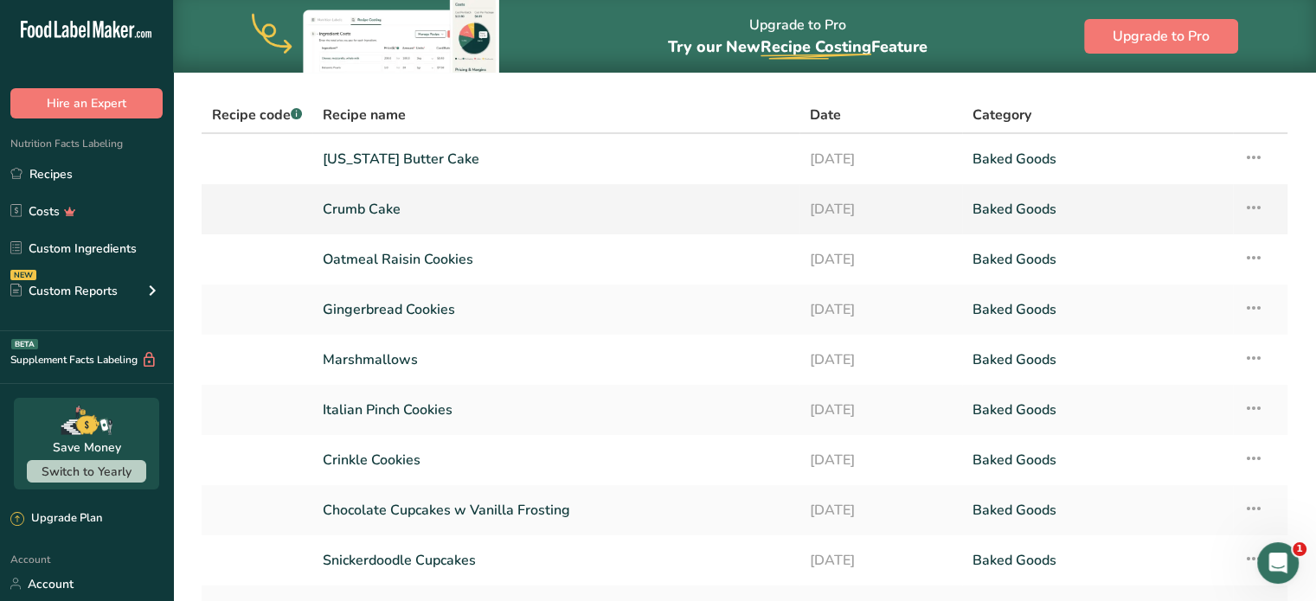
click at [381, 206] on link "Crumb Cake" at bounding box center [556, 209] width 466 height 36
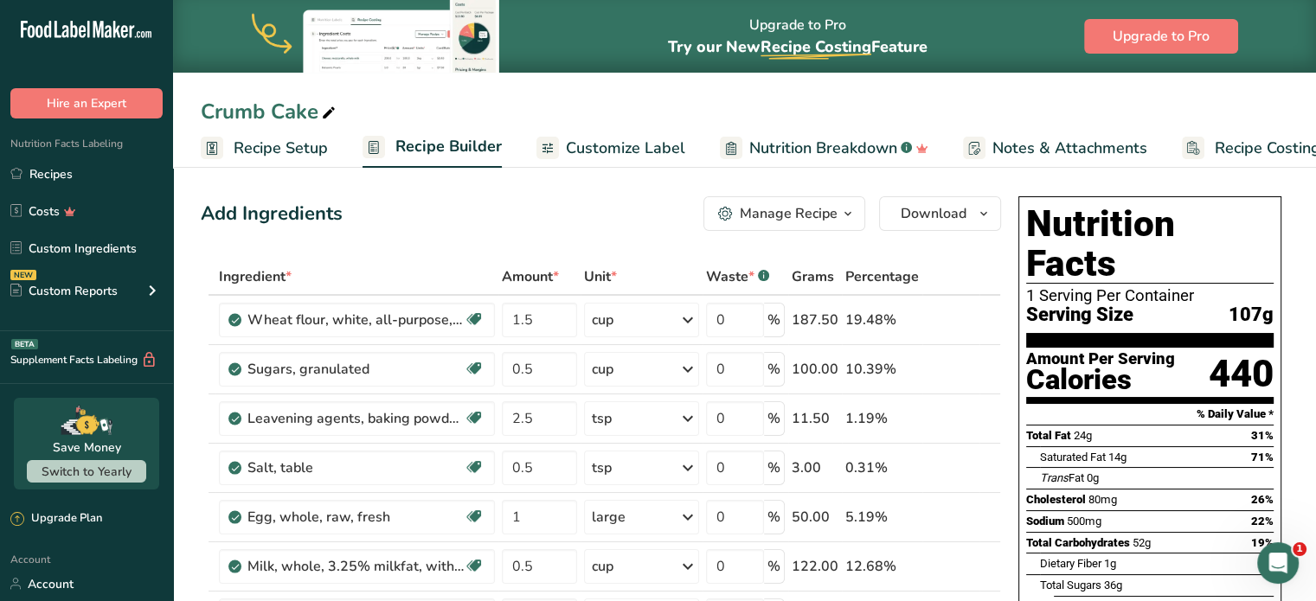
click at [605, 137] on span "Customize Label" at bounding box center [625, 148] width 119 height 23
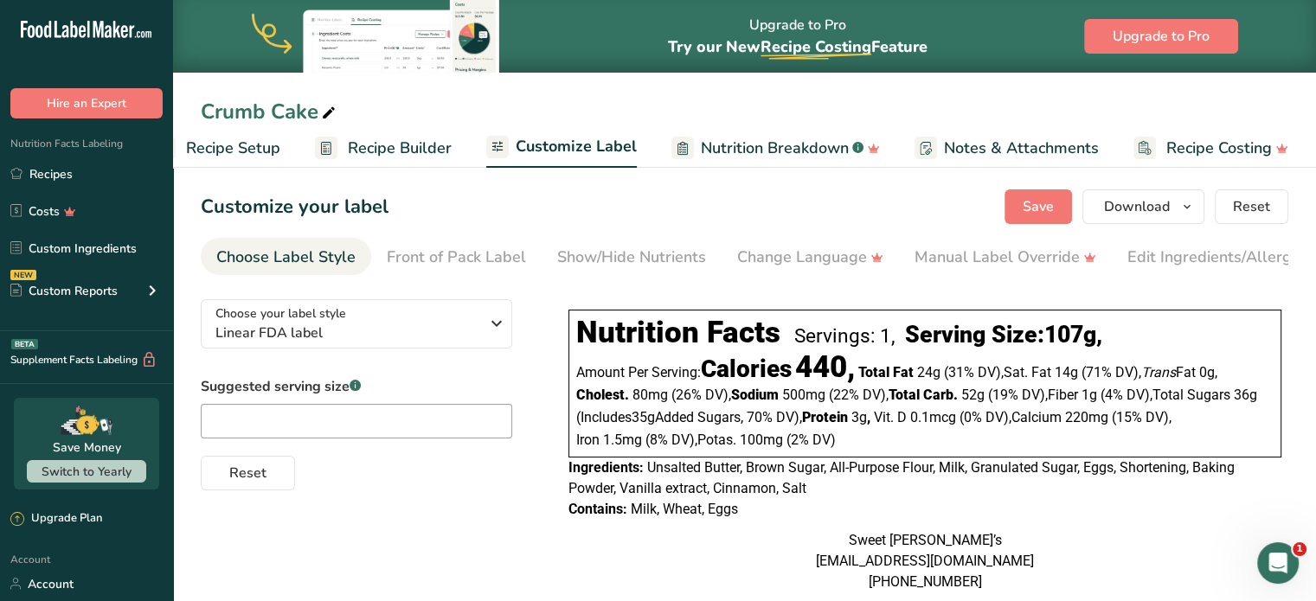
scroll to position [113, 0]
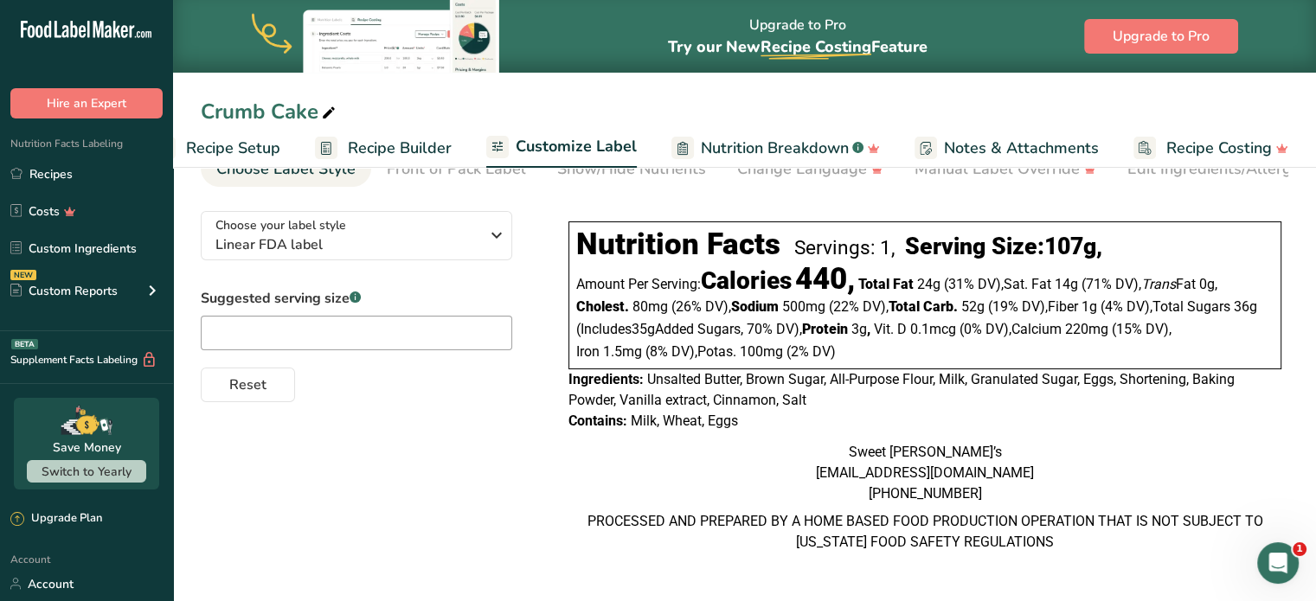
drag, startPoint x: 1086, startPoint y: 545, endPoint x: 567, endPoint y: 358, distance: 551.6
click at [567, 358] on div "Nutrition Facts Servings: 1, Serving Size: 107g , Amount Per Serving: Calories …" at bounding box center [924, 385] width 727 height 355
copy div "Ingredients: Unsalted Butter, Brown Sugar, All-Purpose Flour, Milk, Granulated …"
click at [55, 171] on link "Recipes" at bounding box center [86, 173] width 173 height 33
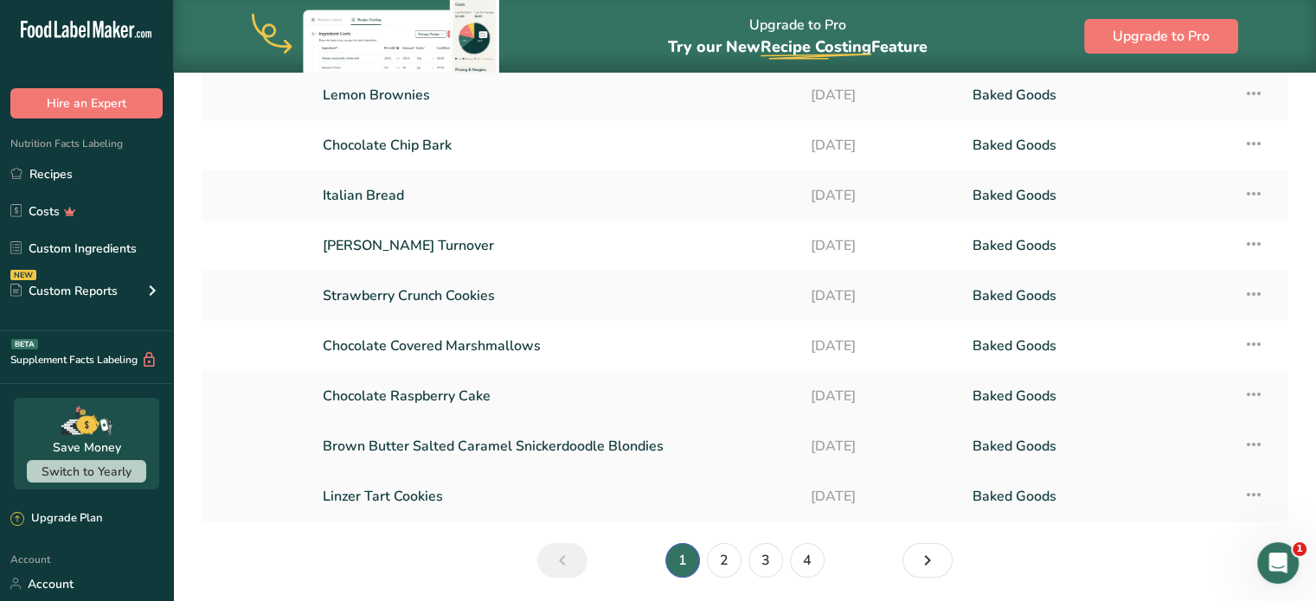
scroll to position [259, 0]
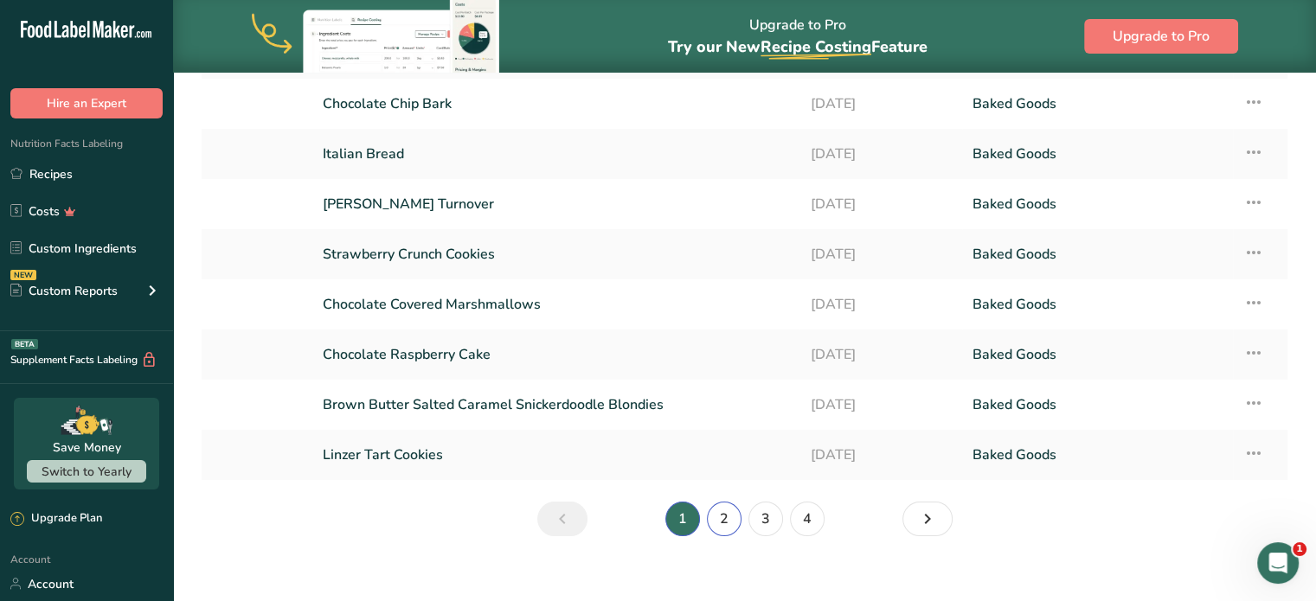
click at [727, 519] on link "2" at bounding box center [724, 519] width 35 height 35
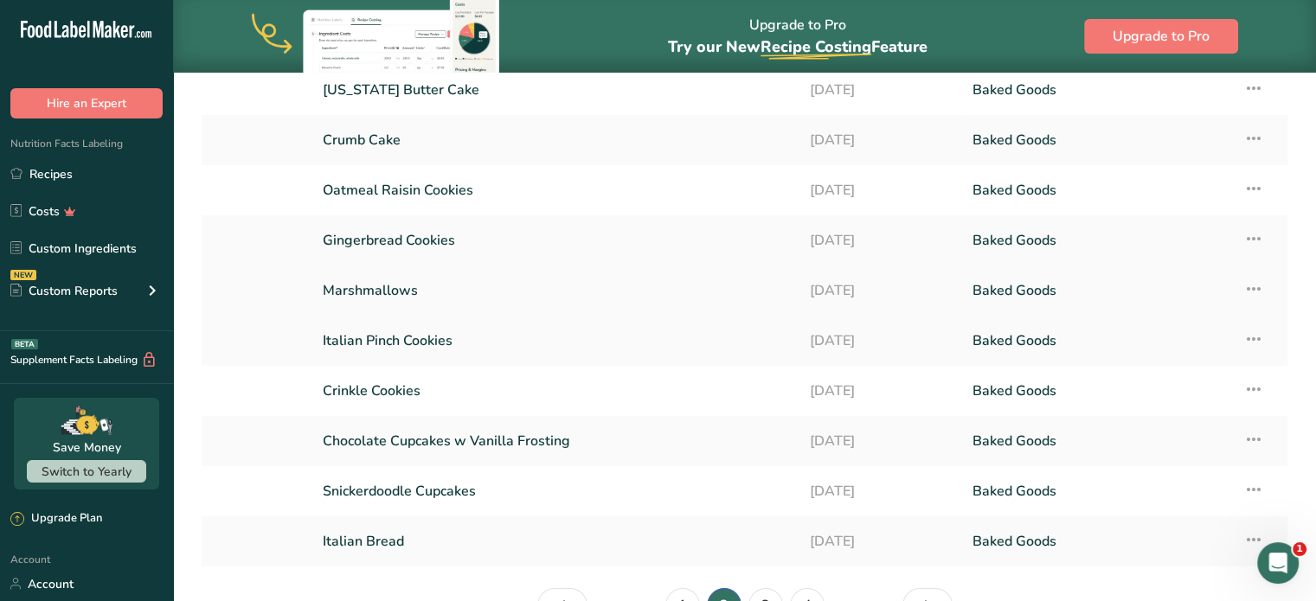
scroll to position [259, 0]
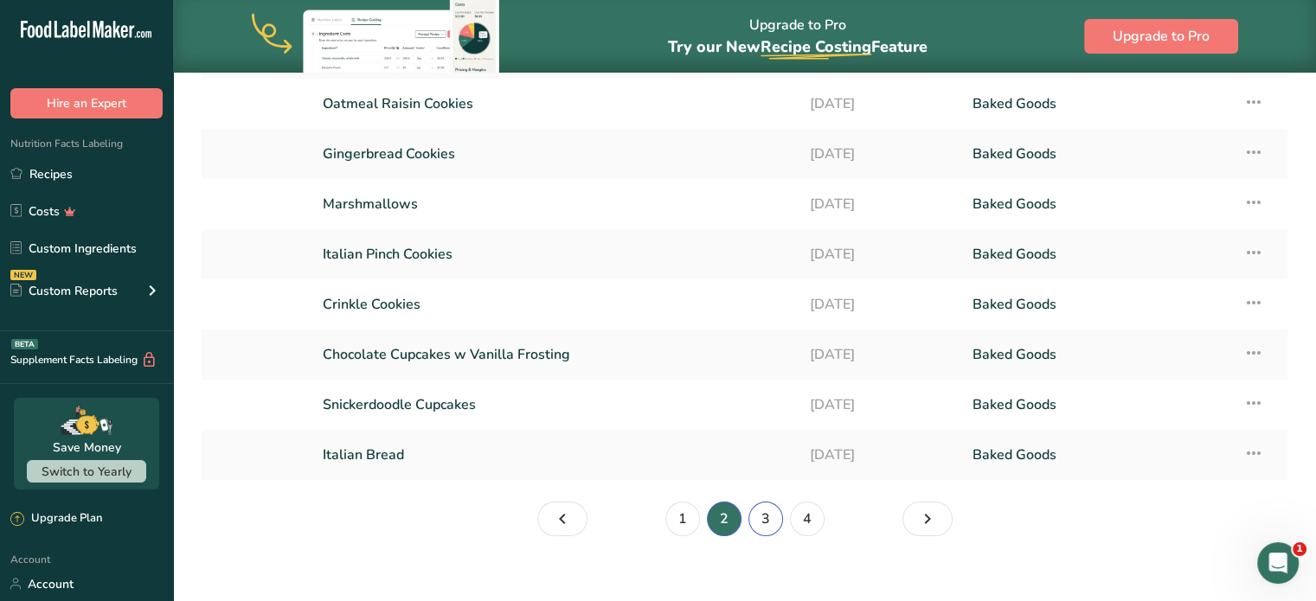
click at [758, 522] on link "3" at bounding box center [765, 519] width 35 height 35
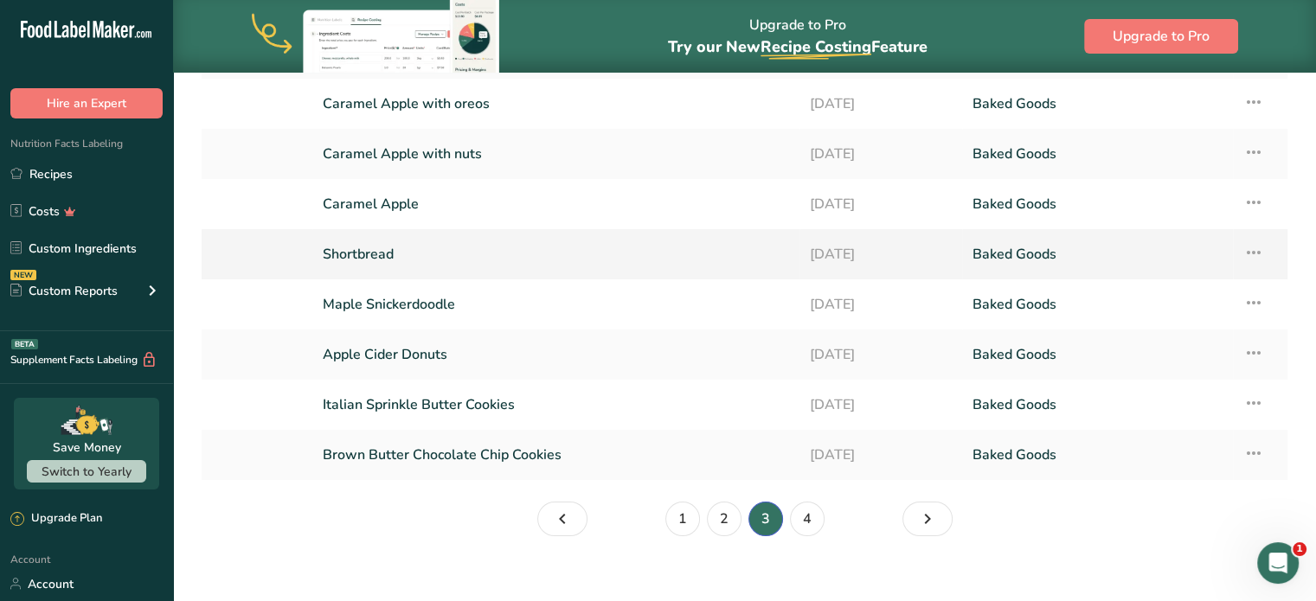
click at [457, 252] on link "Shortbread" at bounding box center [556, 254] width 466 height 36
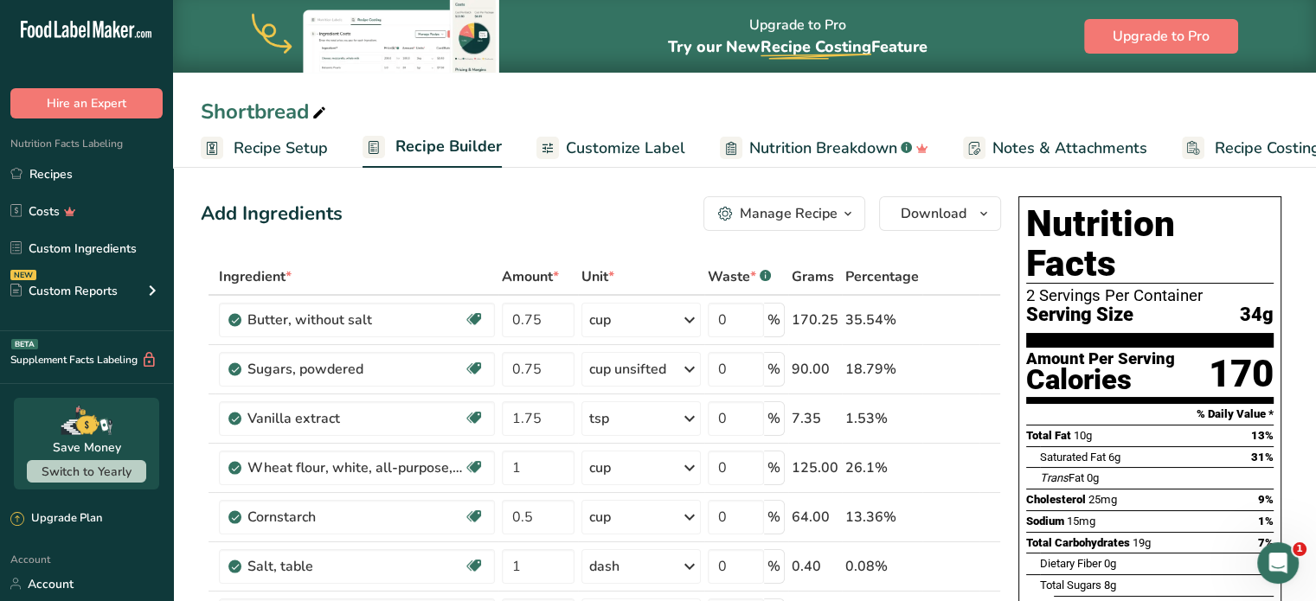
click at [631, 141] on span "Customize Label" at bounding box center [625, 148] width 119 height 23
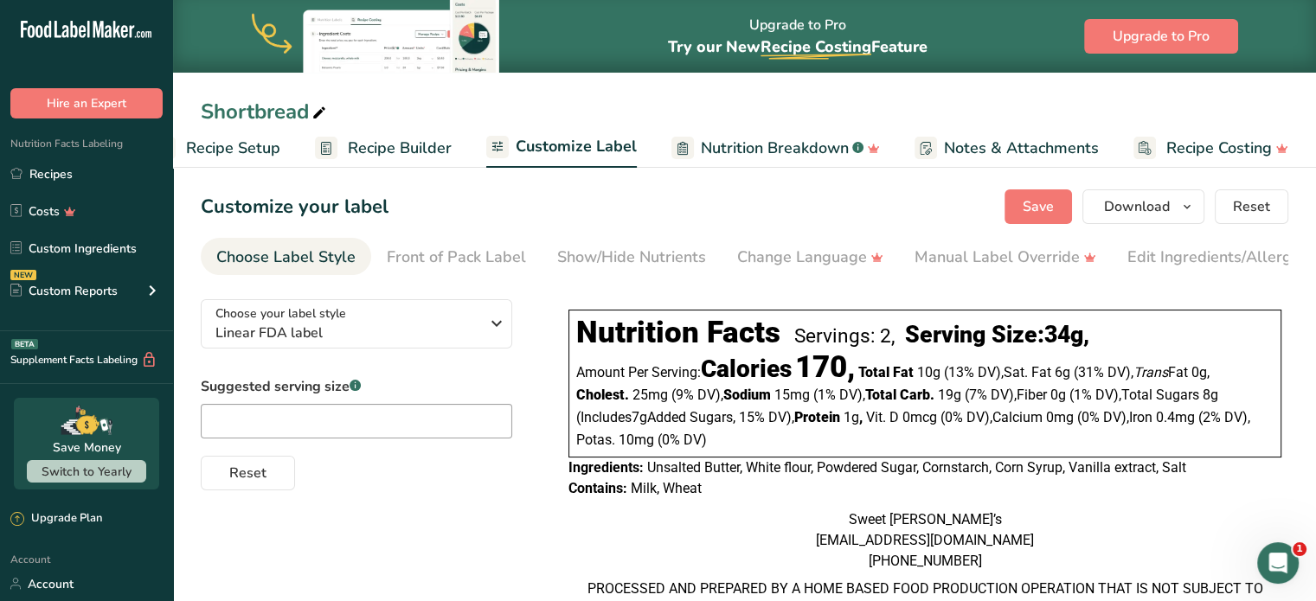
scroll to position [93, 0]
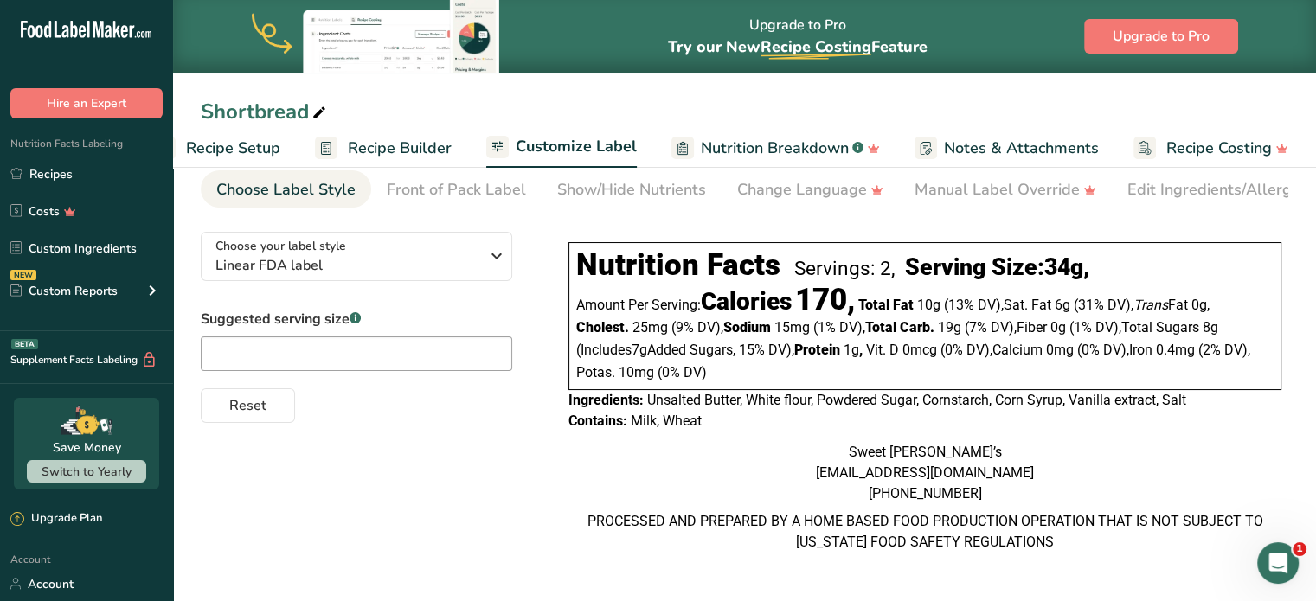
drag, startPoint x: 1046, startPoint y: 530, endPoint x: 552, endPoint y: 387, distance: 514.3
click at [552, 387] on div "Choose your label style Linear FDA label USA (FDA) Standard FDA label Tabular F…" at bounding box center [744, 395] width 1087 height 355
copy div "Ingredients: Unsalted Butter, White flour, Powdered Sugar, Cornstarch, Corn Syr…"
drag, startPoint x: 58, startPoint y: 176, endPoint x: 68, endPoint y: 179, distance: 10.9
click at [58, 176] on link "Recipes" at bounding box center [86, 173] width 173 height 33
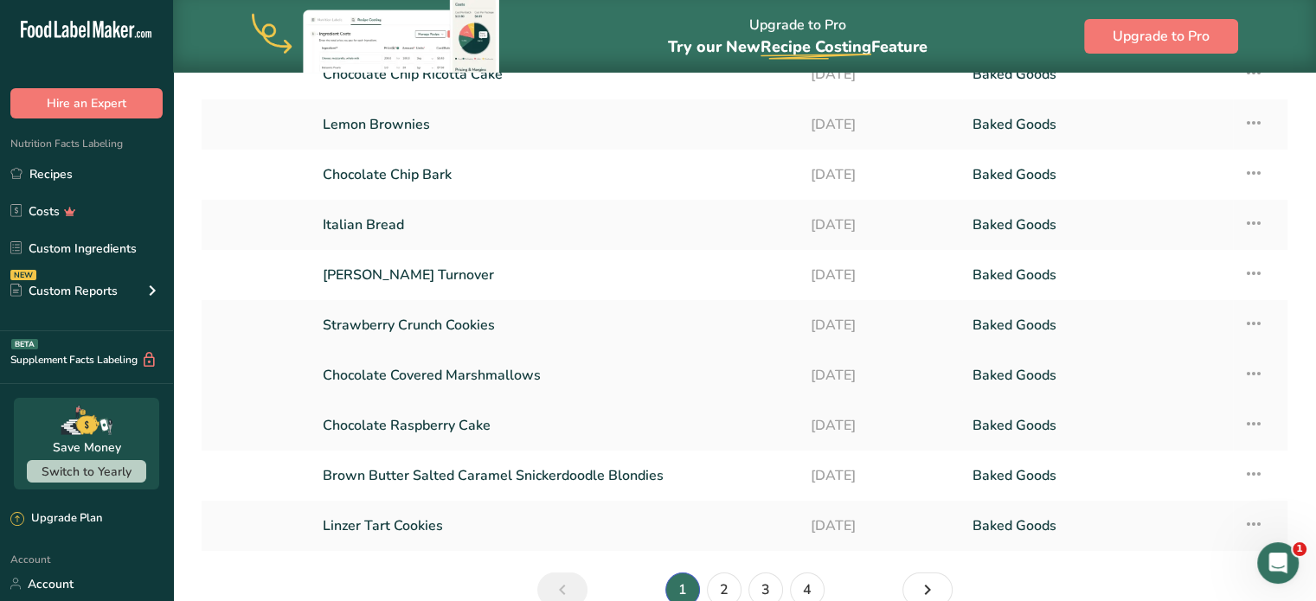
scroll to position [259, 0]
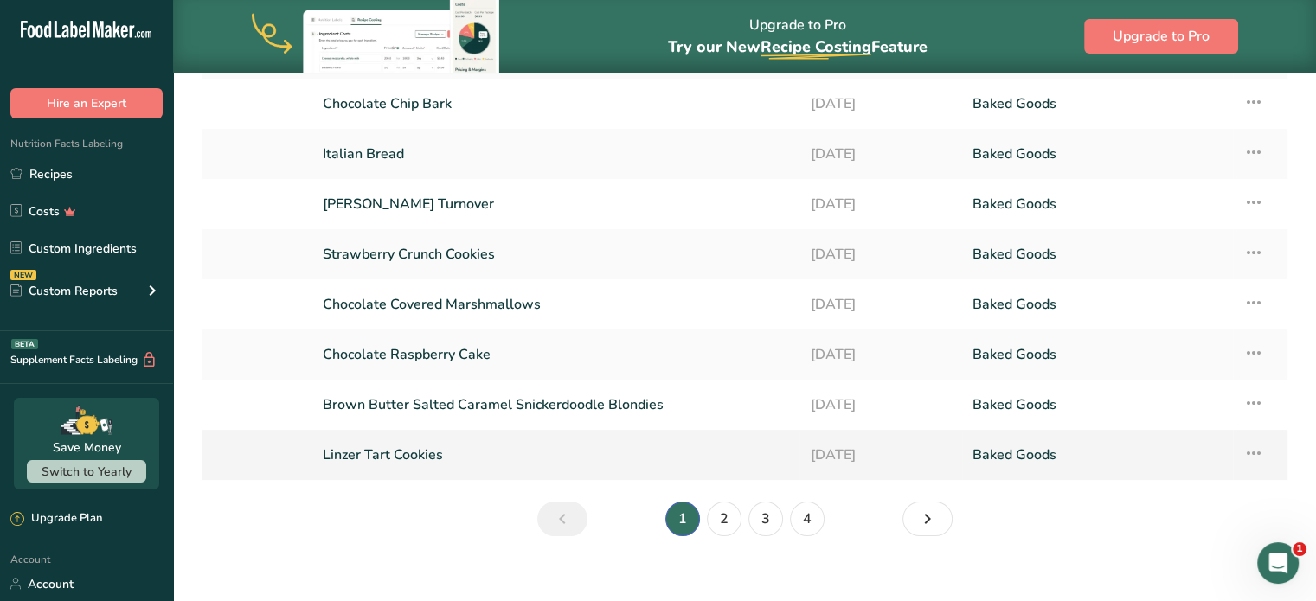
click at [415, 450] on link "Linzer Tart Cookies" at bounding box center [556, 455] width 466 height 36
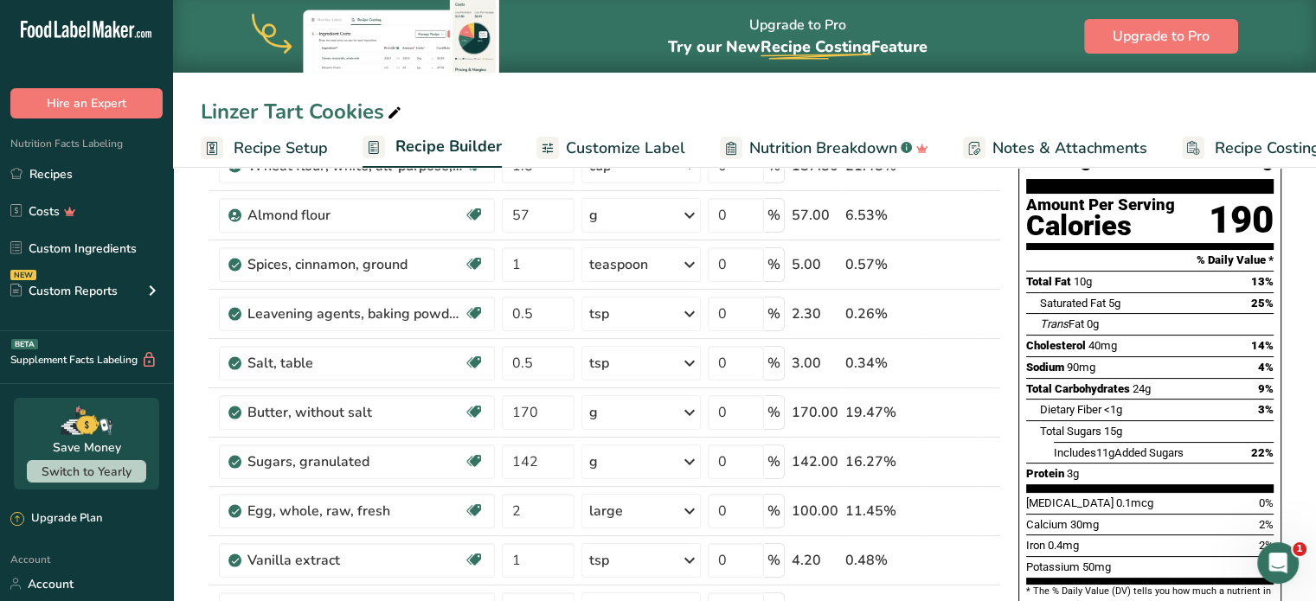
scroll to position [173, 0]
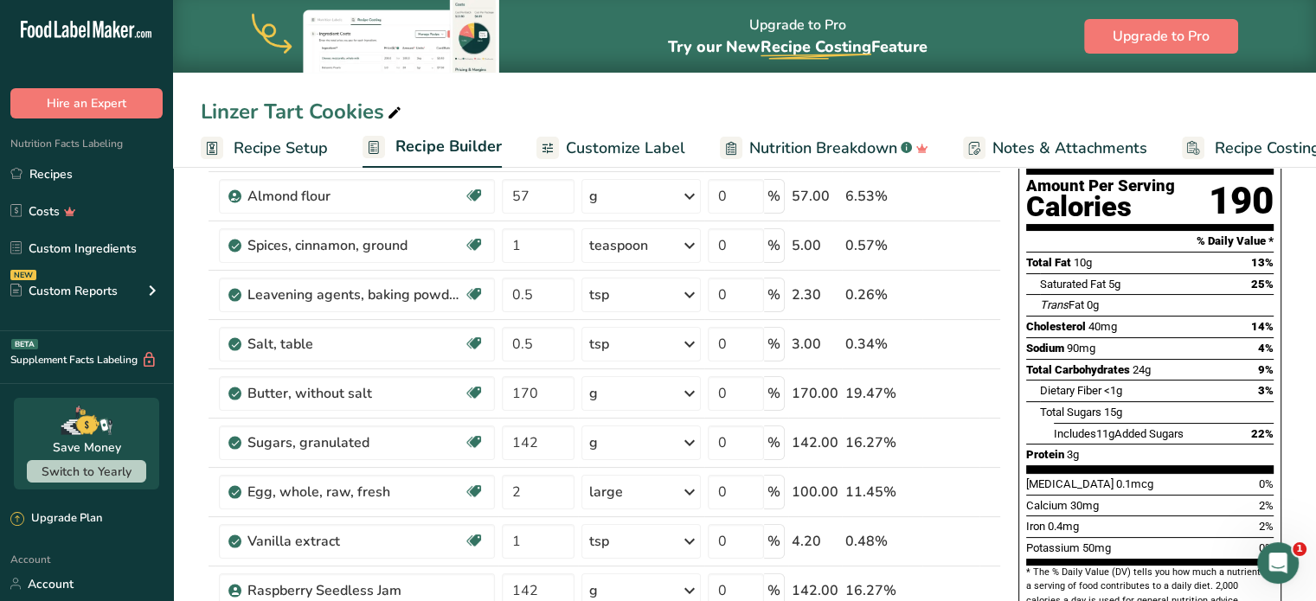
click at [612, 144] on span "Customize Label" at bounding box center [625, 148] width 119 height 23
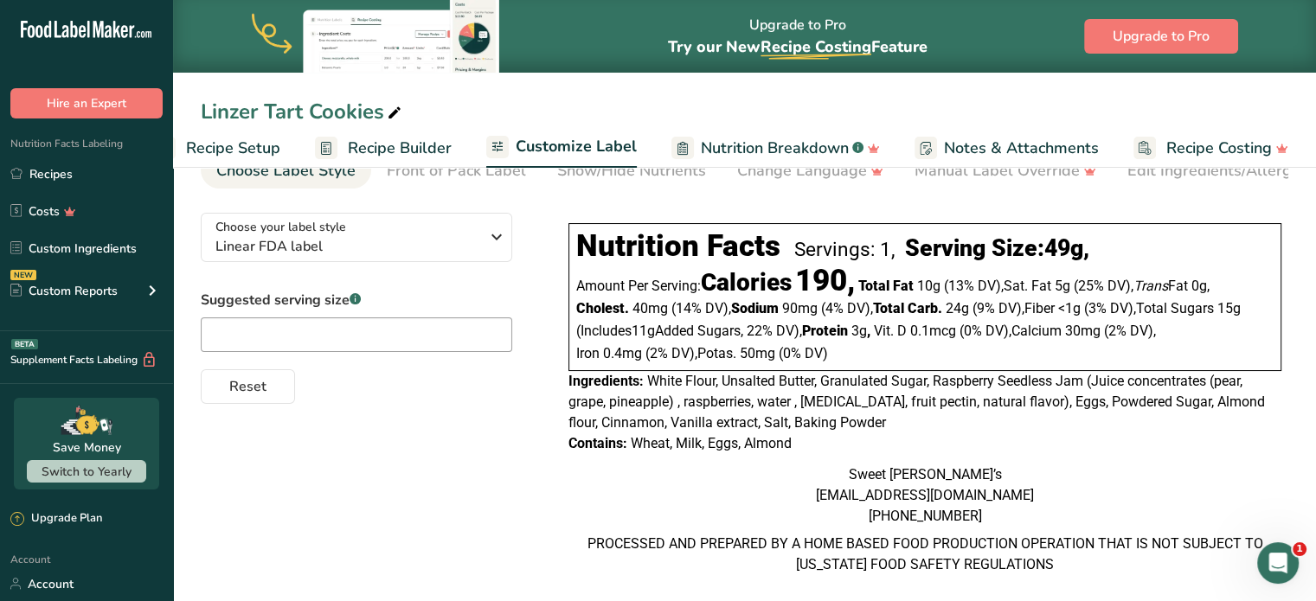
scroll to position [134, 0]
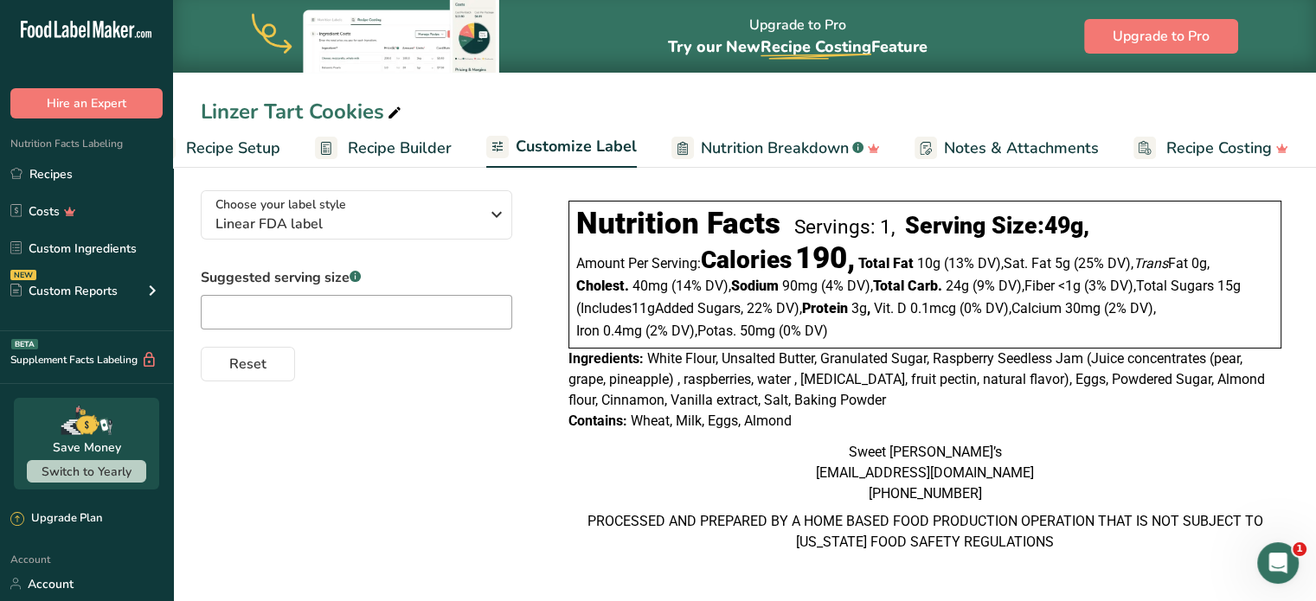
drag, startPoint x: 1078, startPoint y: 537, endPoint x: 569, endPoint y: 345, distance: 543.6
click at [563, 347] on div "Nutrition Facts Servings: 1, Serving Size: 49g , Amount Per Serving: Calories 1…" at bounding box center [924, 375] width 727 height 376
copy div "Ingredients: White Flour, Unsalted Butter, Granulated Sugar, Raspberry Seedless…"
drag, startPoint x: 81, startPoint y: 161, endPoint x: 872, endPoint y: 528, distance: 871.8
click at [81, 161] on link "Recipes" at bounding box center [86, 173] width 173 height 33
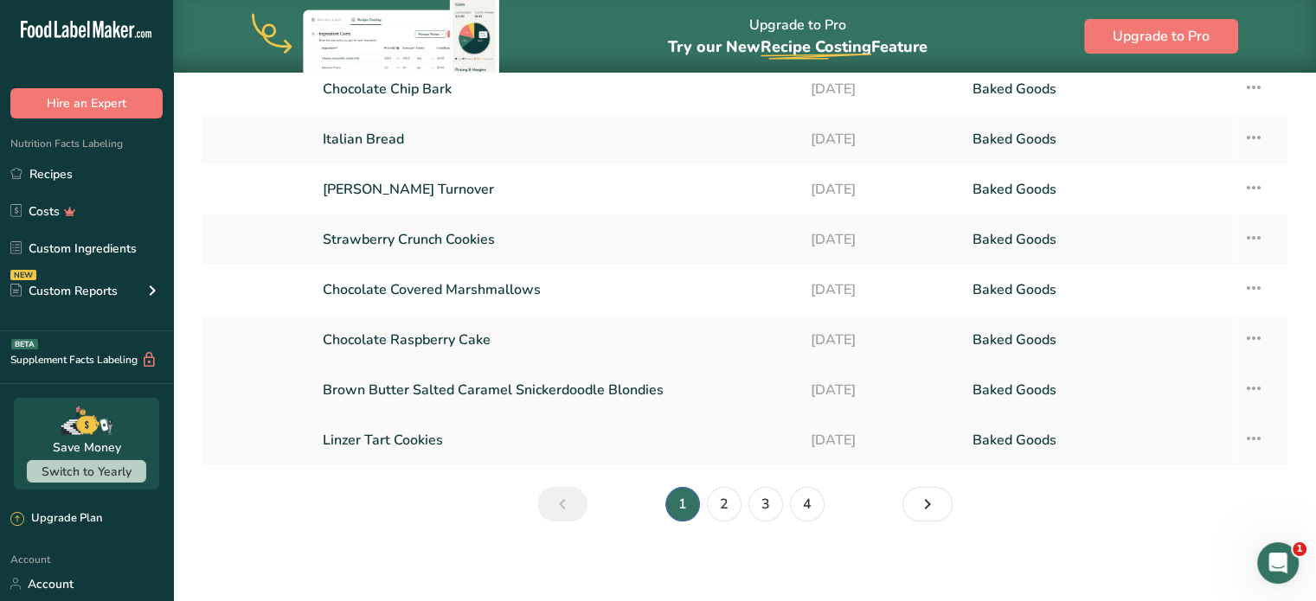
scroll to position [277, 0]
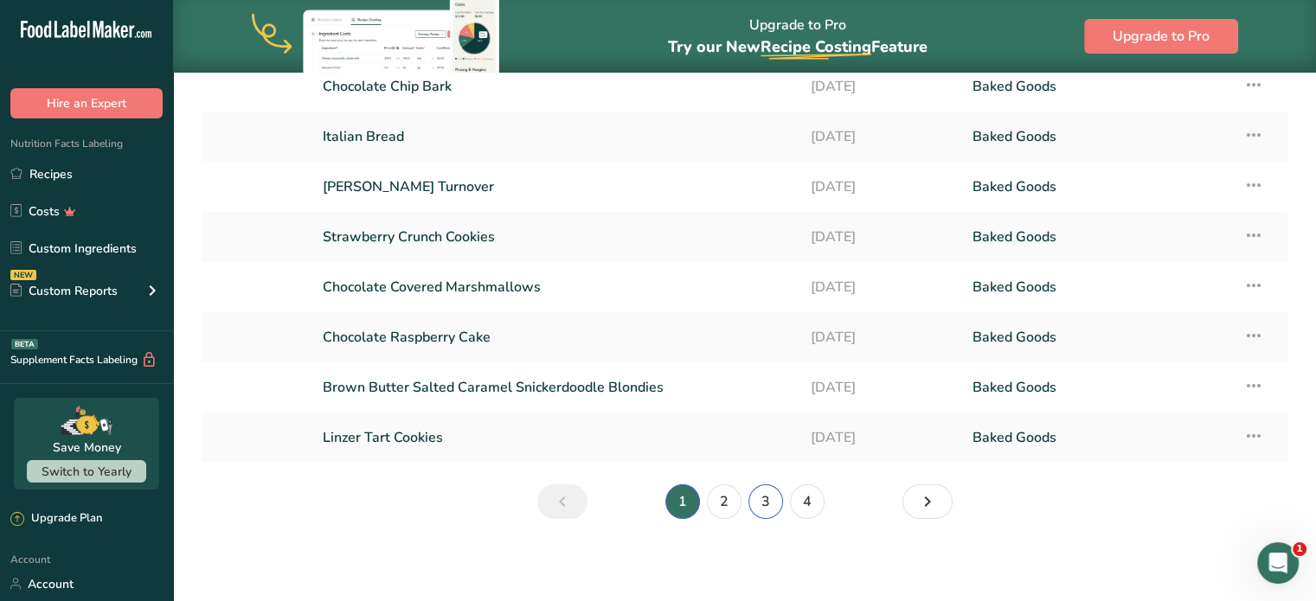
click at [769, 508] on link "3" at bounding box center [765, 501] width 35 height 35
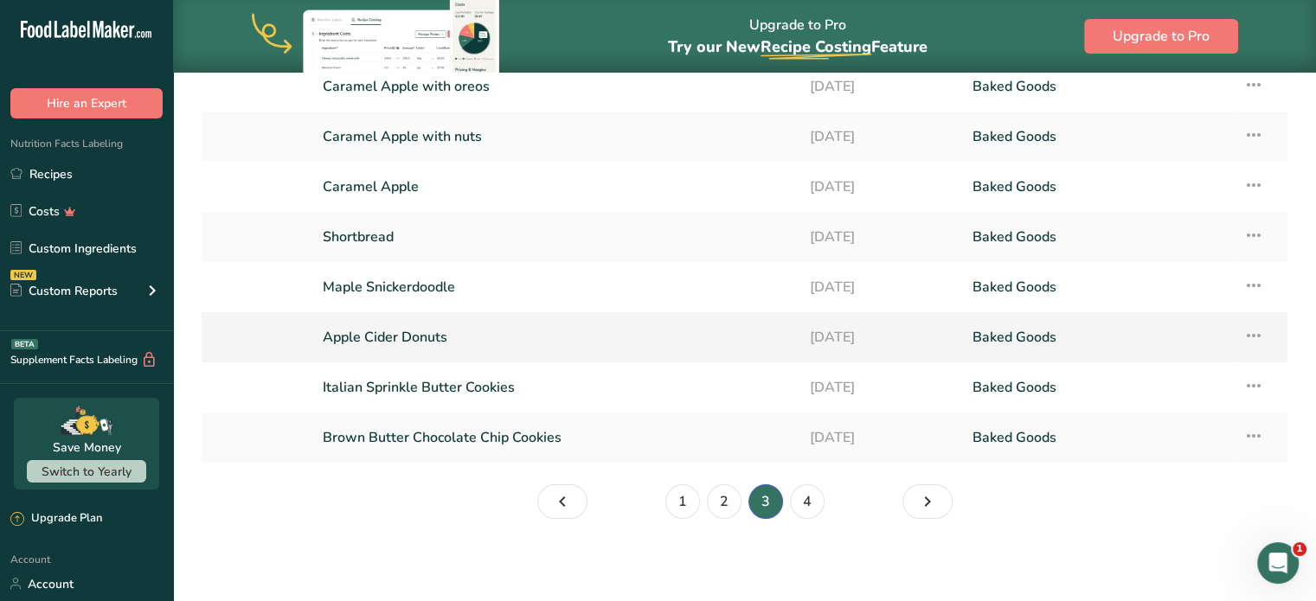
click at [387, 342] on link "Apple Cider Donuts" at bounding box center [556, 337] width 466 height 36
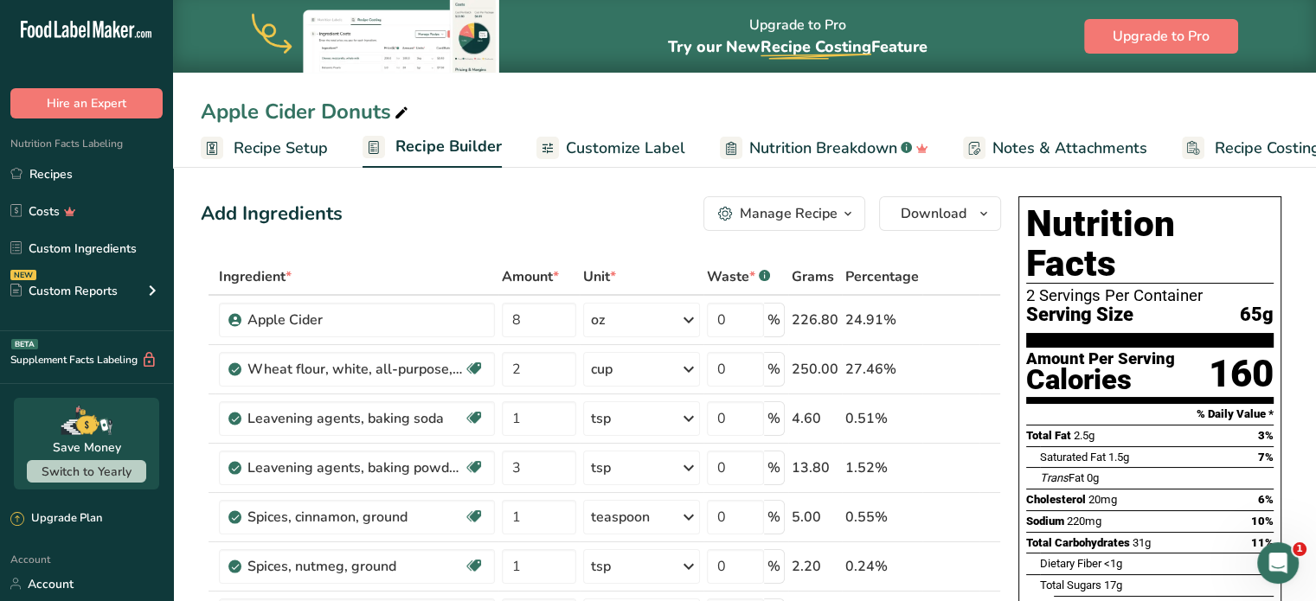
click at [609, 141] on span "Customize Label" at bounding box center [625, 148] width 119 height 23
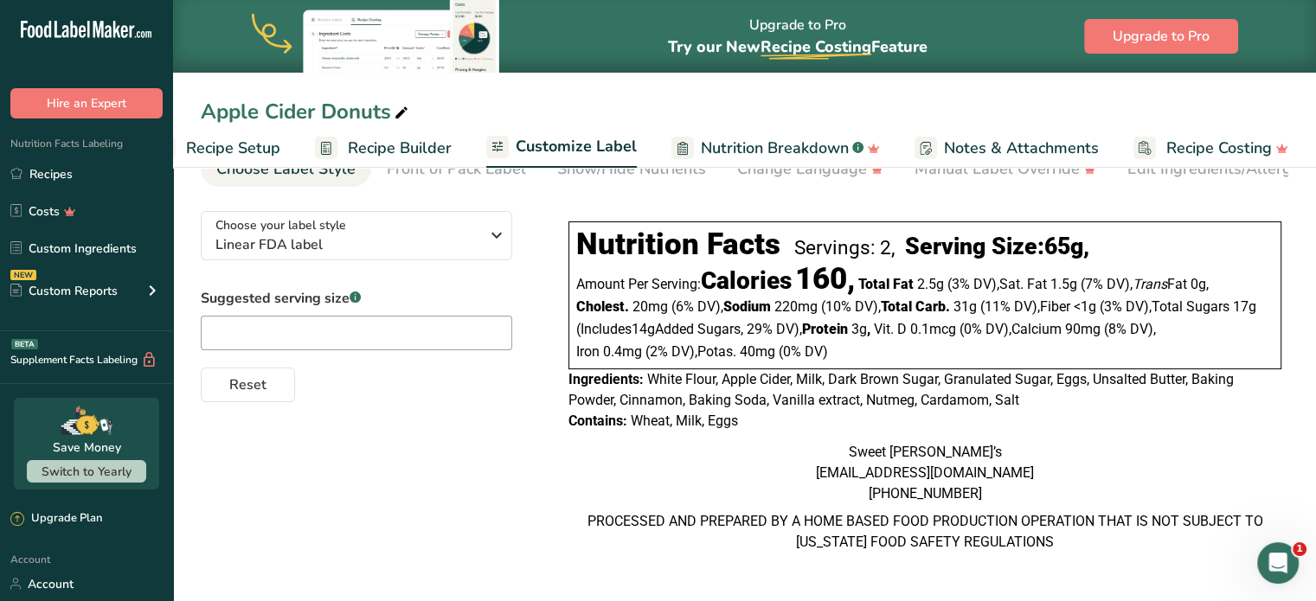
scroll to position [113, 0]
drag, startPoint x: 1085, startPoint y: 540, endPoint x: 567, endPoint y: 352, distance: 550.2
click at [567, 352] on div "Nutrition Facts Servings: 2, Serving Size: 65g , Amount Per Serving: Calories 1…" at bounding box center [924, 385] width 727 height 355
copy div "Ingredients: White Flour, Apple Cider, Milk, Dark Brown Sugar, Granulated Sugar…"
